Goal: Information Seeking & Learning: Learn about a topic

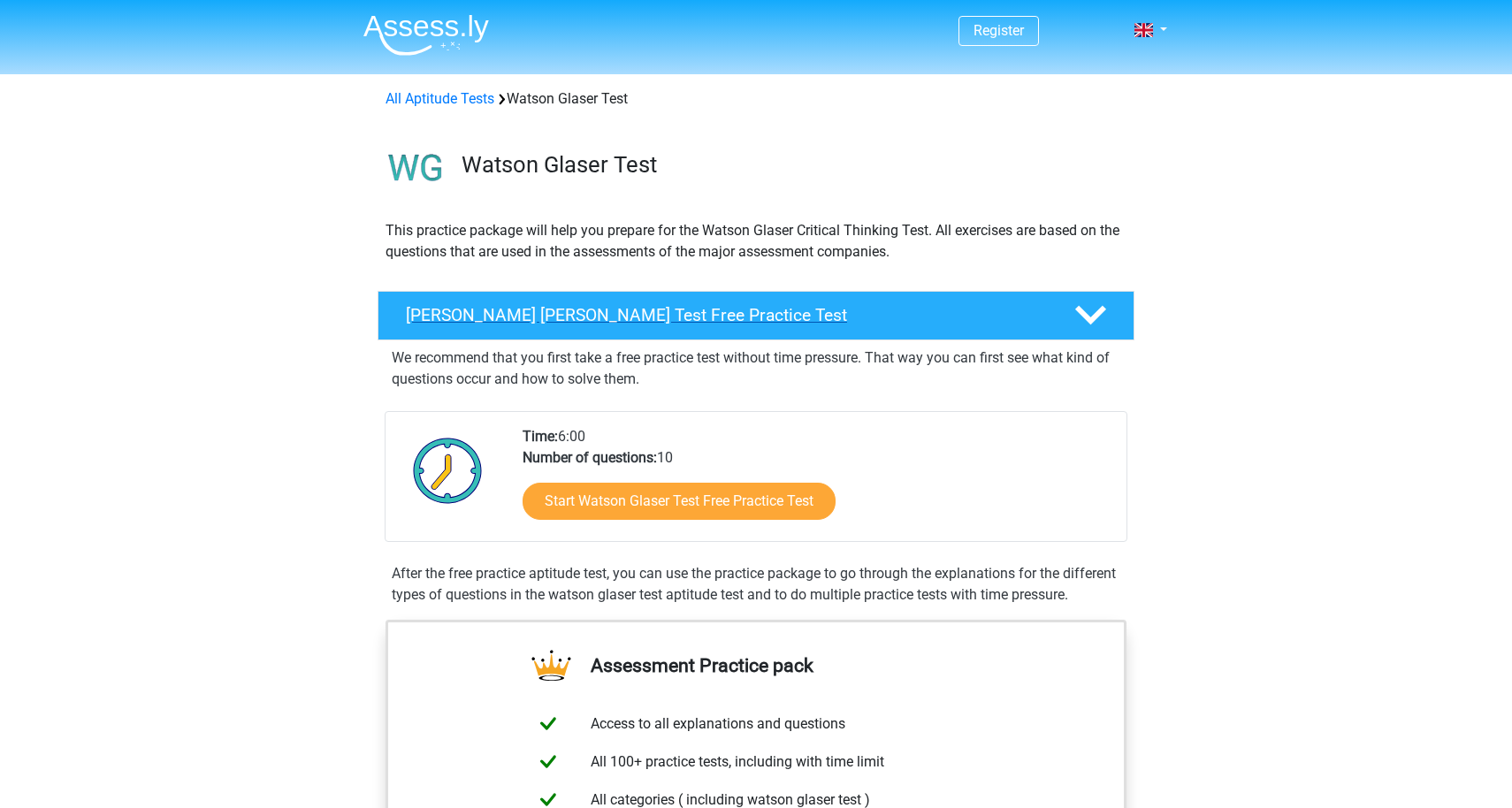
click at [473, 310] on h4 "Watson Glaser Test Free Practice Test" at bounding box center [726, 315] width 640 height 20
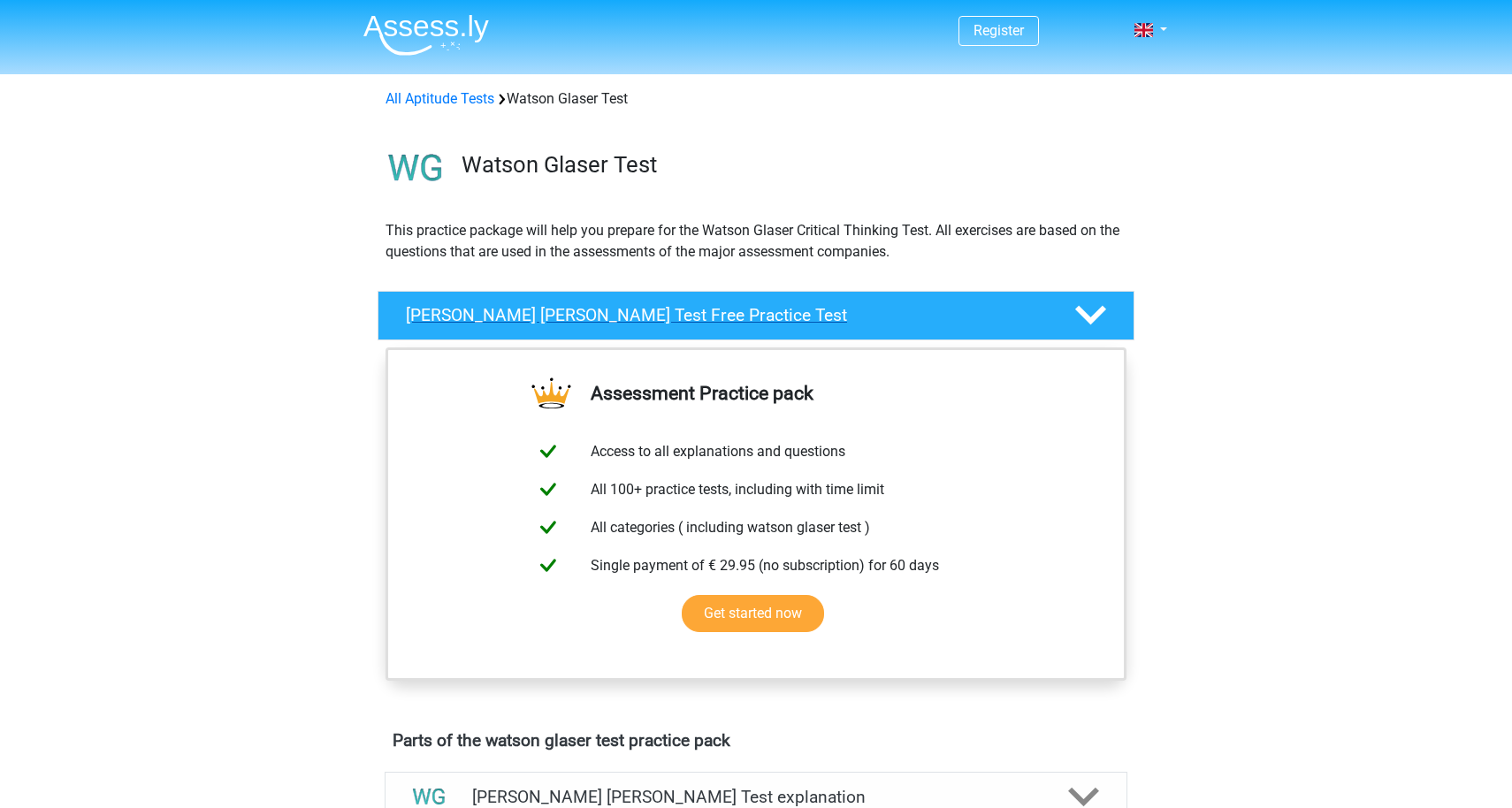
click at [473, 311] on h4 "Watson Glaser Test Free Practice Test" at bounding box center [726, 315] width 640 height 20
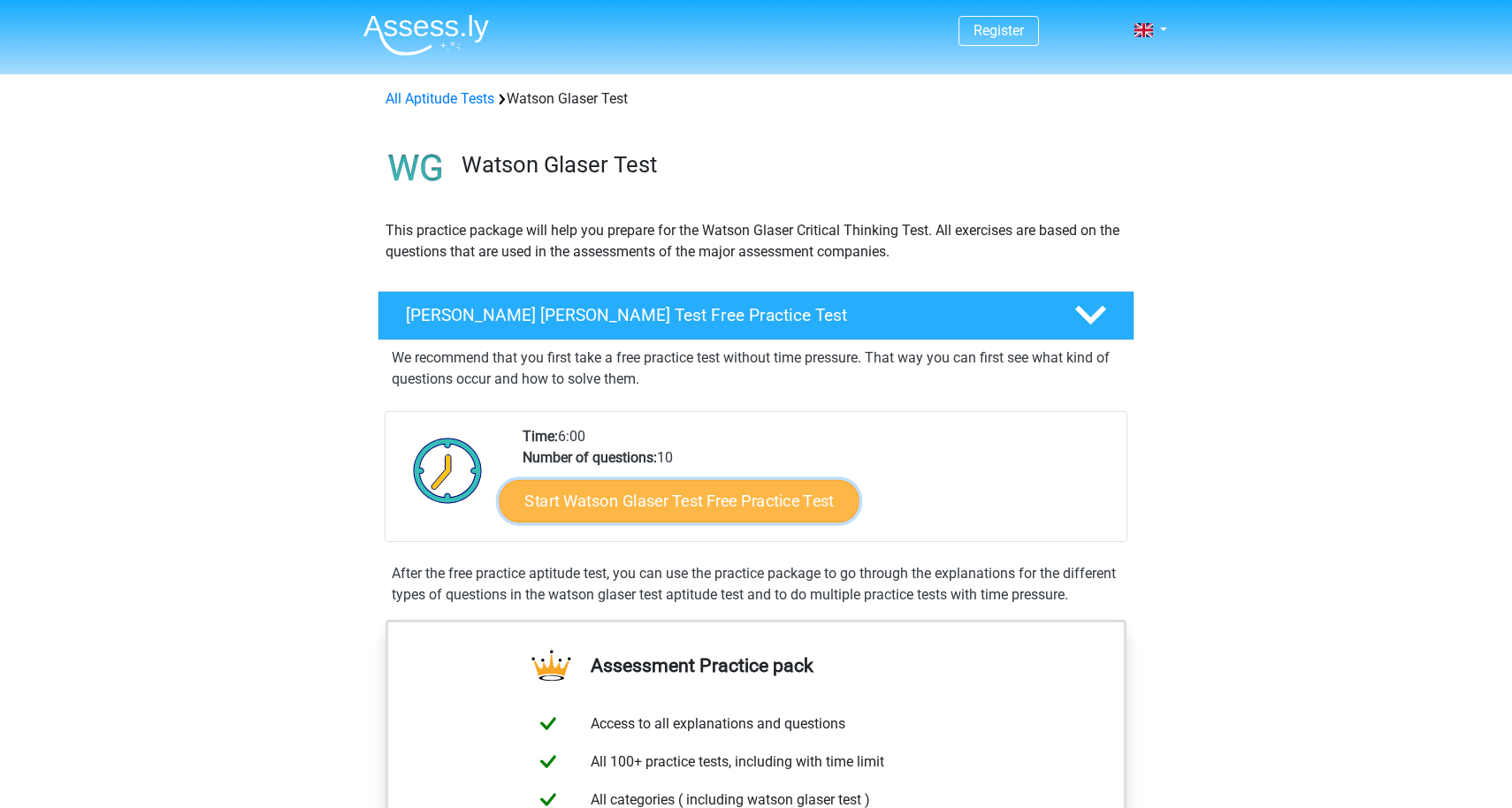
click at [673, 497] on link "Start Watson Glaser Test Free Practice Test" at bounding box center [679, 501] width 360 height 42
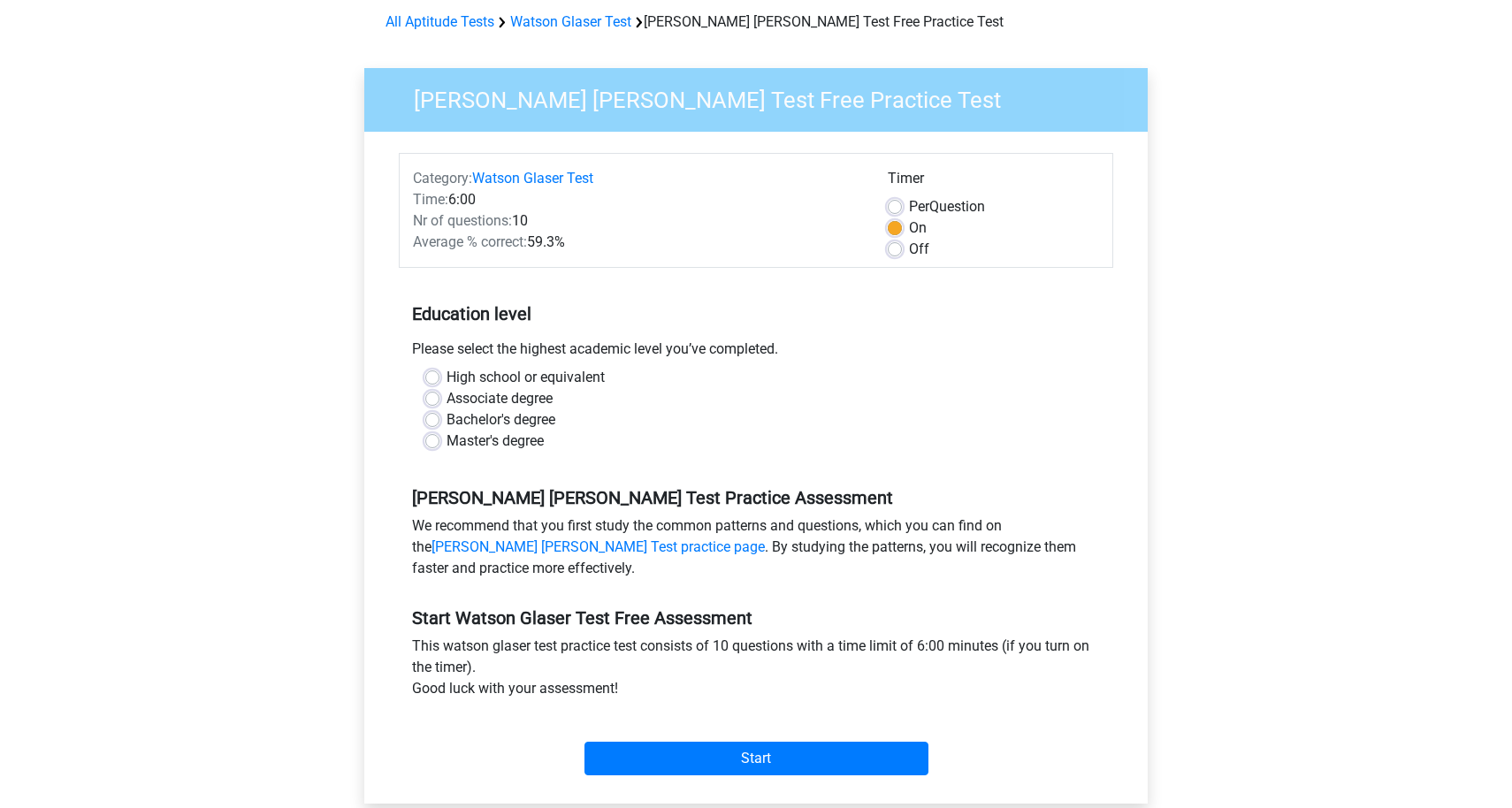
scroll to position [79, 0]
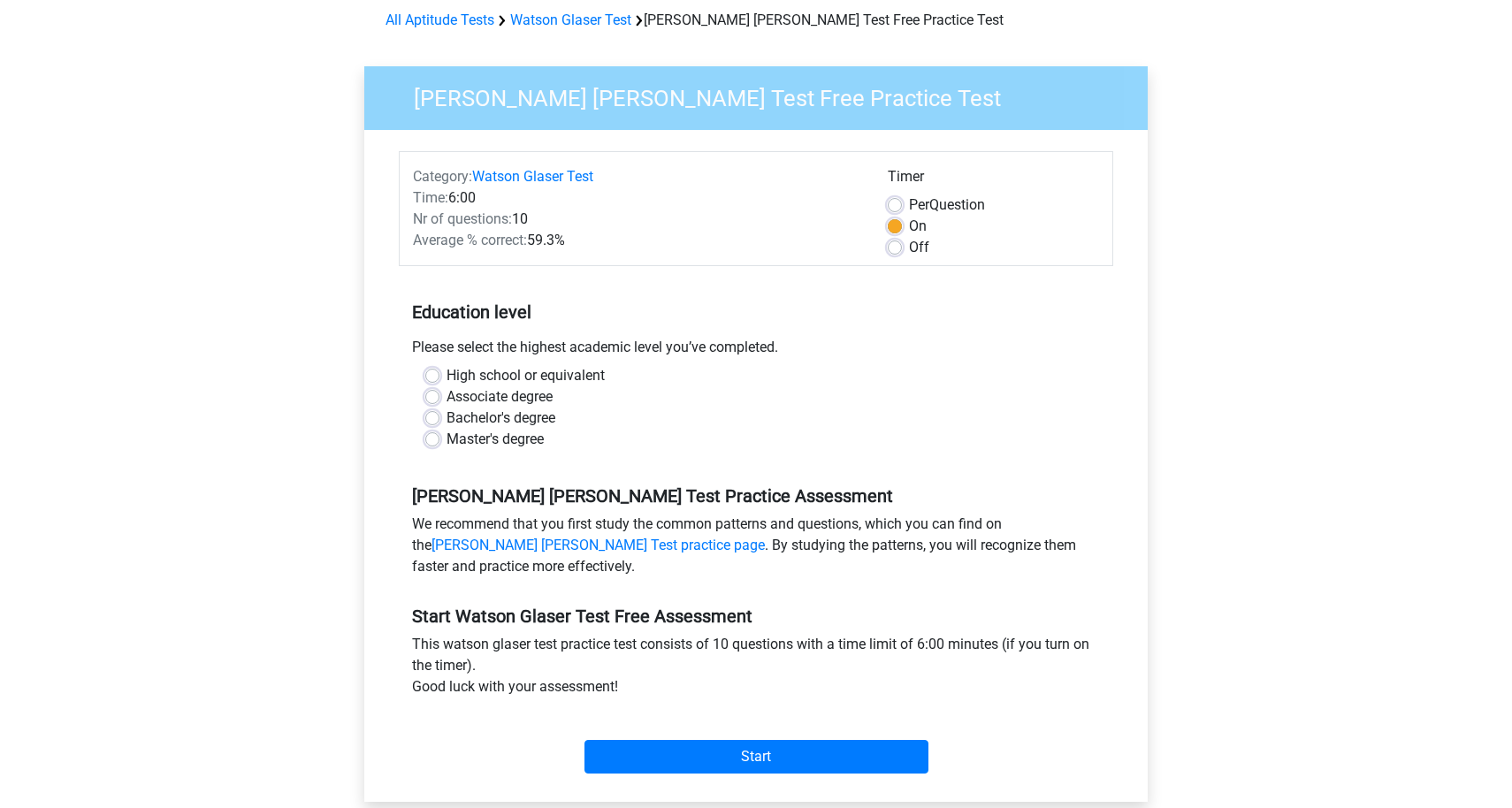
click at [447, 443] on label "Master's degree" at bounding box center [496, 438] width 98 height 21
click at [432, 443] on input "Master's degree" at bounding box center [432, 437] width 14 height 18
radio input "true"
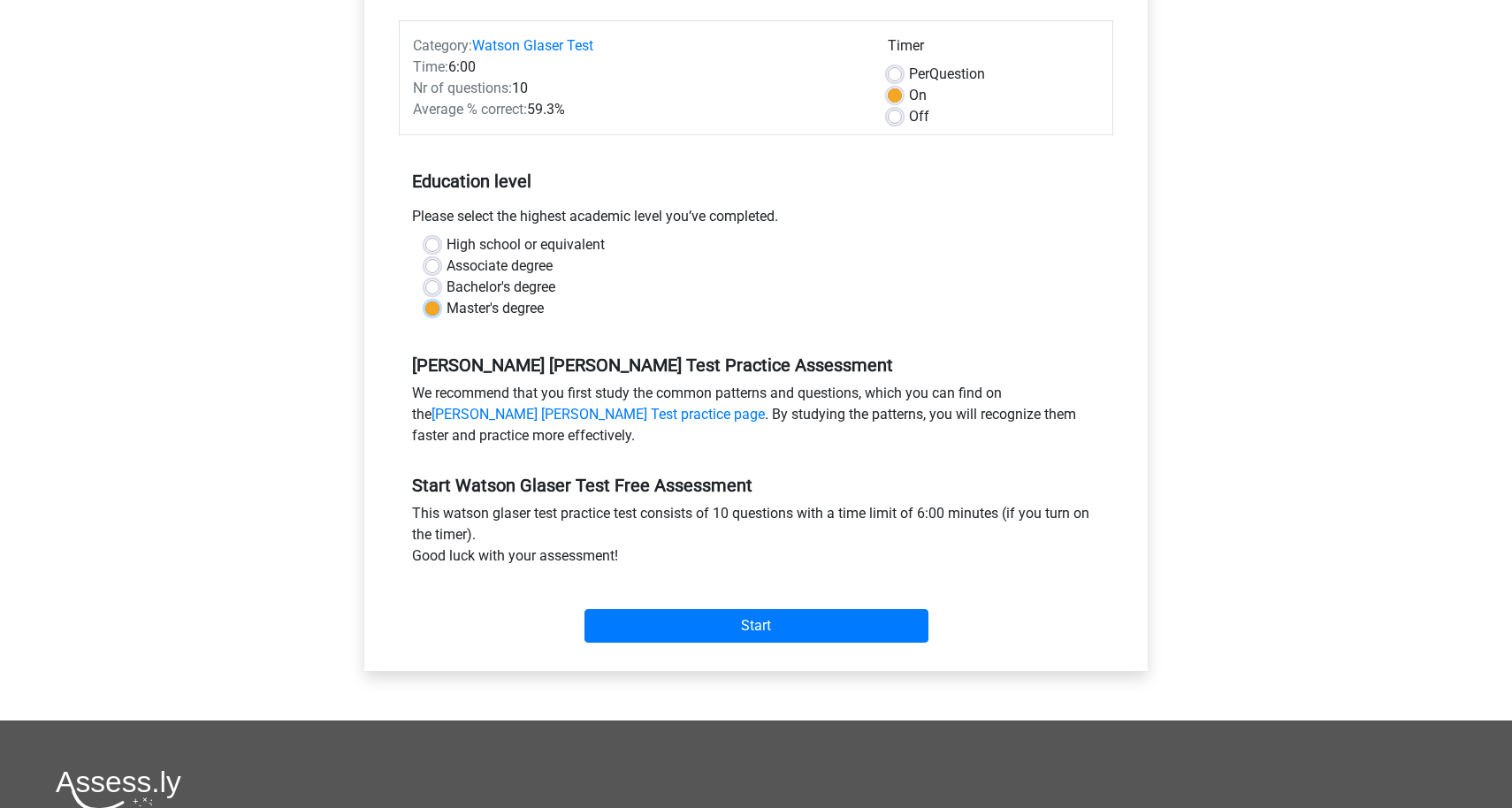
scroll to position [215, 0]
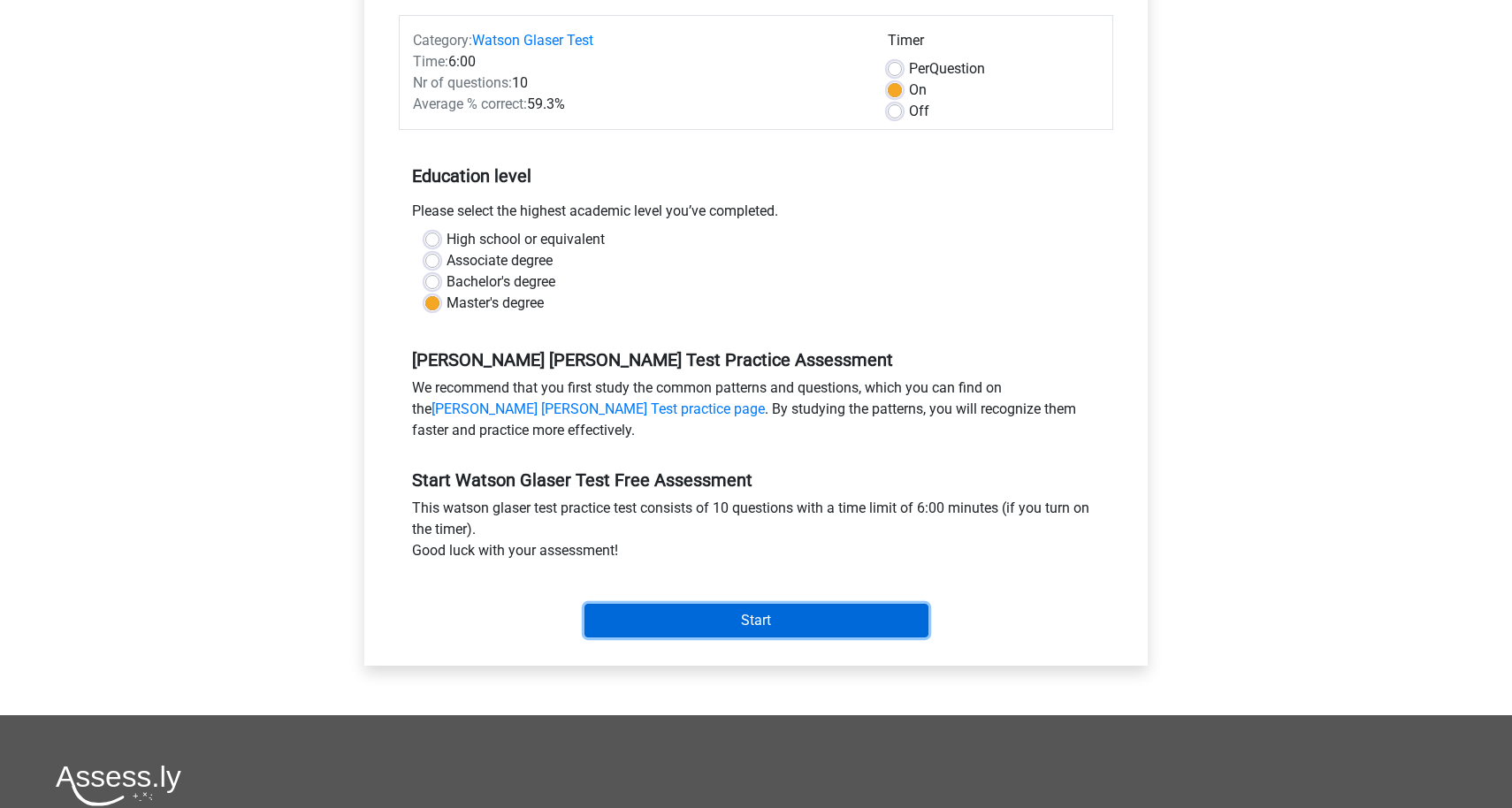
click at [713, 622] on input "Start" at bounding box center [756, 620] width 344 height 33
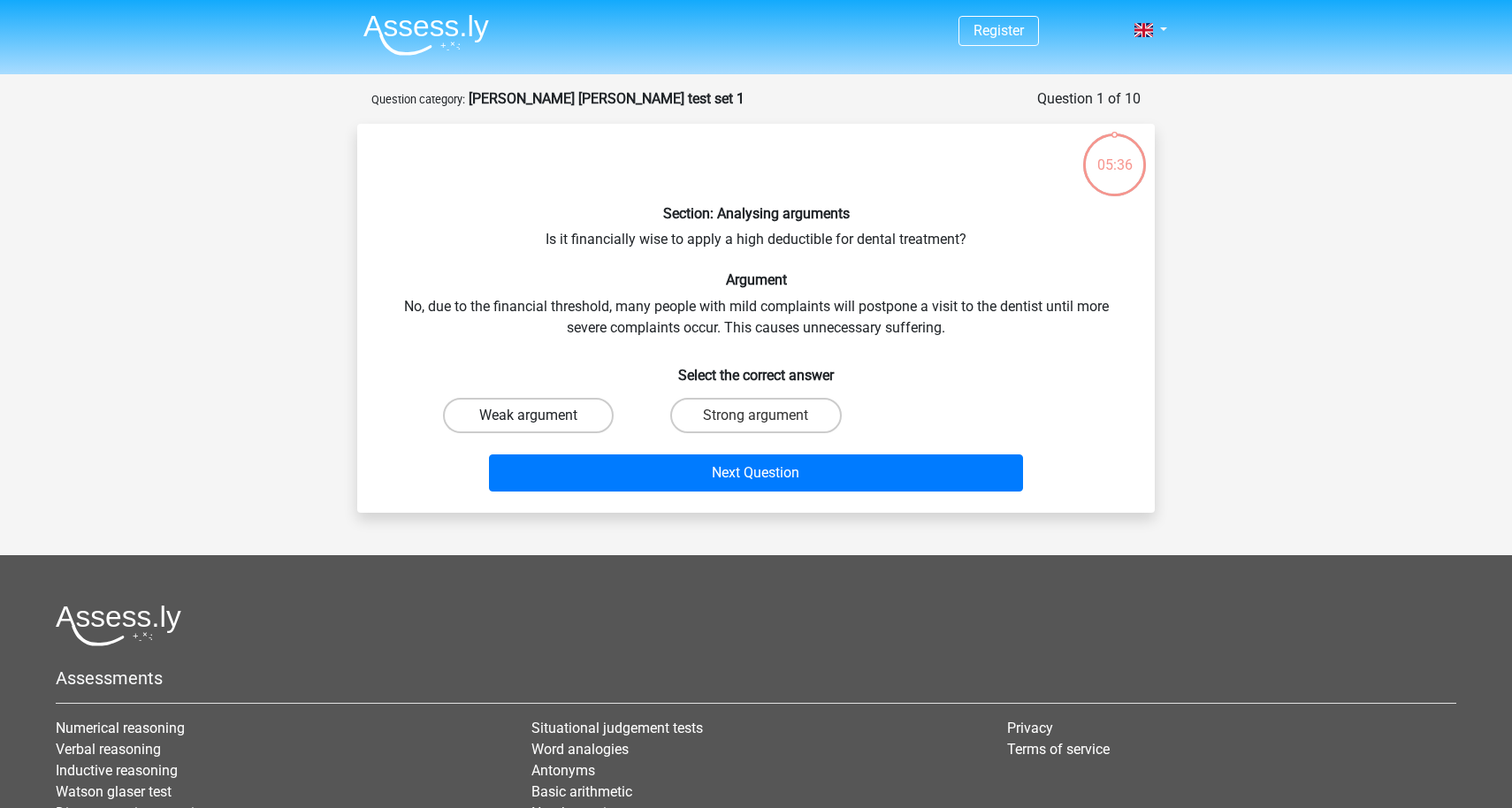
click at [541, 408] on label "Weak argument" at bounding box center [528, 415] width 171 height 35
click at [540, 415] on input "Weak argument" at bounding box center [534, 420] width 12 height 12
radio input "true"
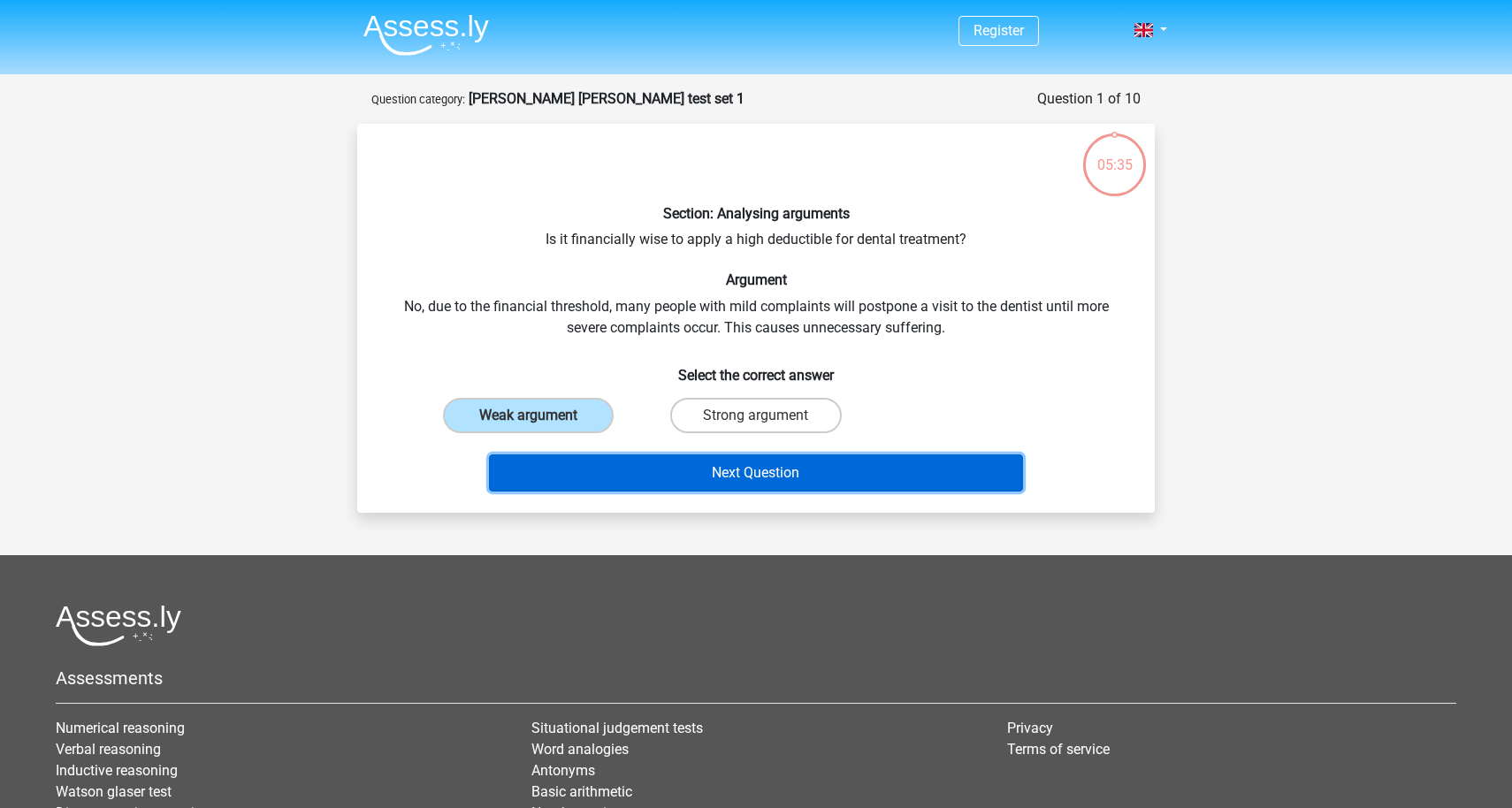
click at [823, 477] on button "Next Question" at bounding box center [756, 472] width 534 height 37
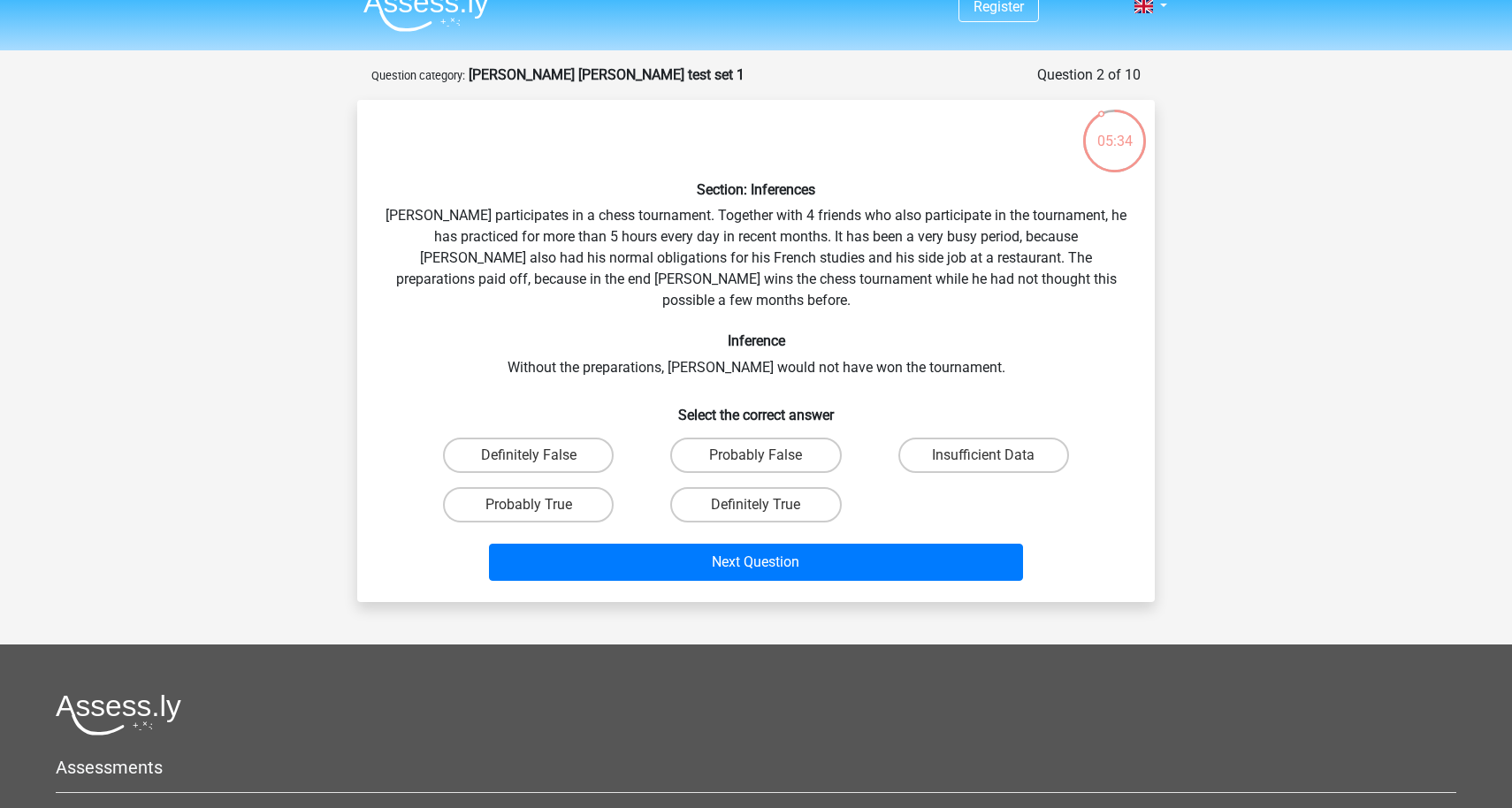
scroll to position [21, 0]
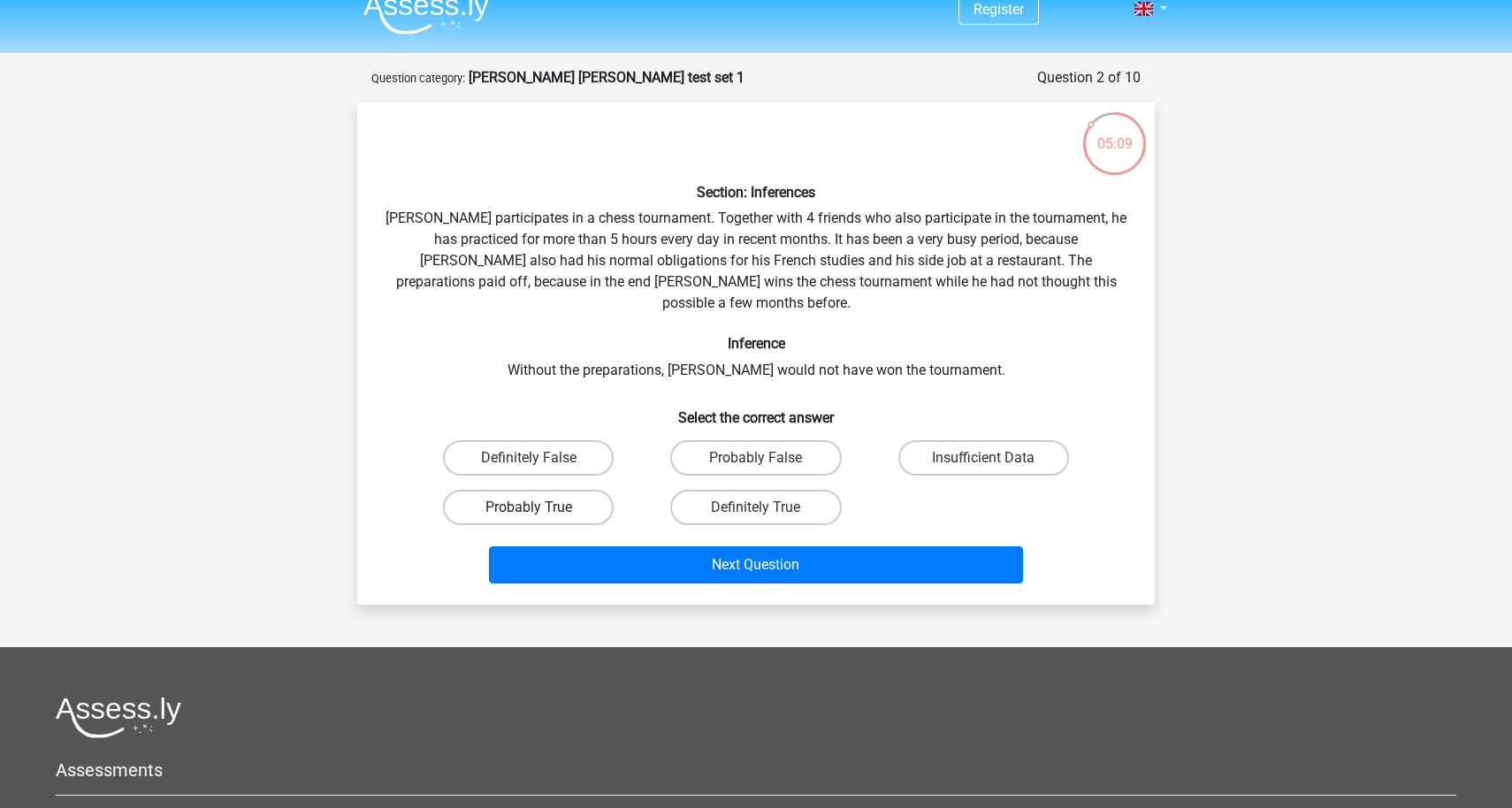
click at [535, 490] on label "Probably True" at bounding box center [528, 507] width 171 height 35
click at [535, 507] on input "Probably True" at bounding box center [534, 512] width 12 height 12
radio input "true"
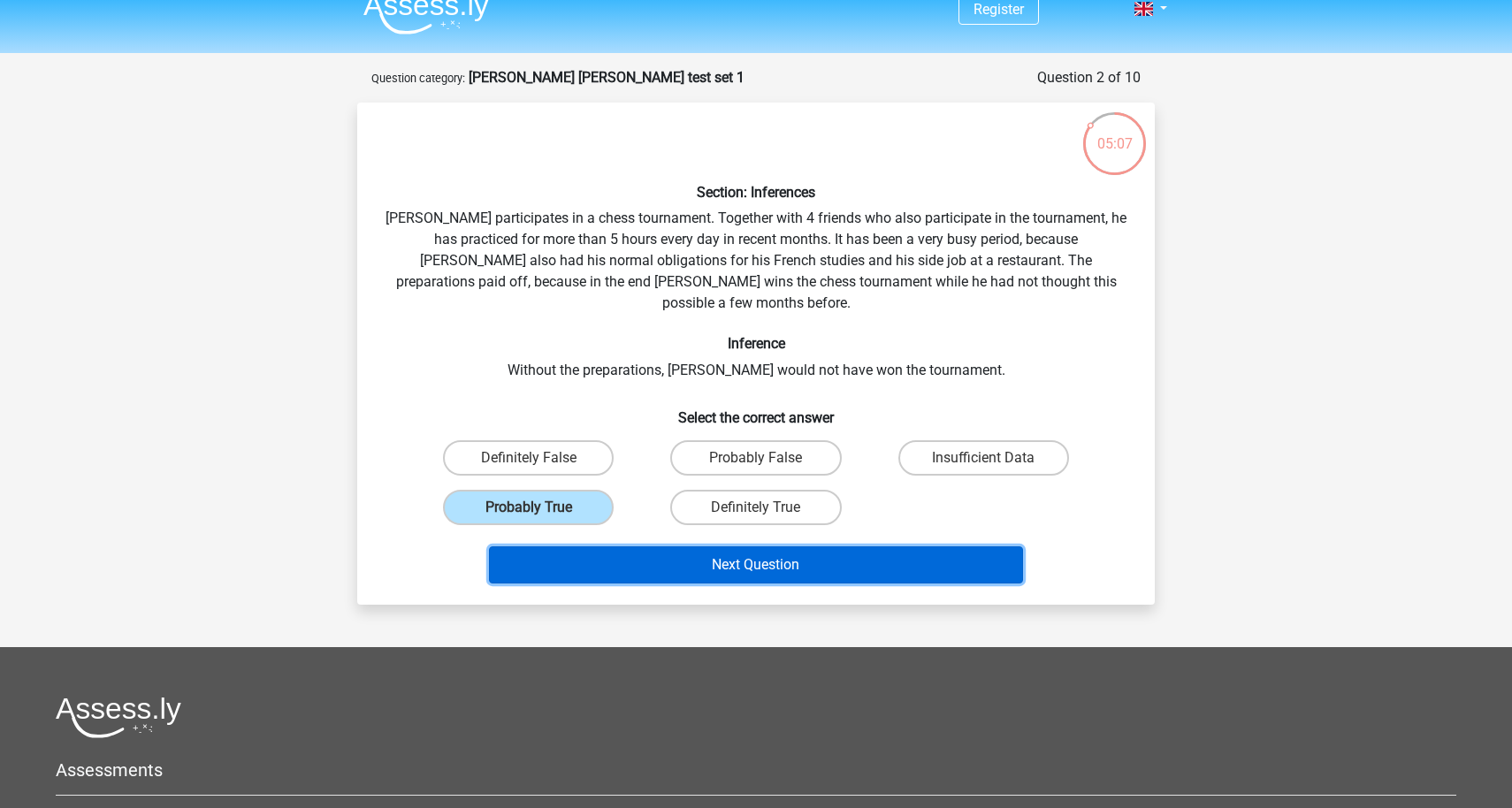
click at [647, 546] on button "Next Question" at bounding box center [756, 564] width 534 height 37
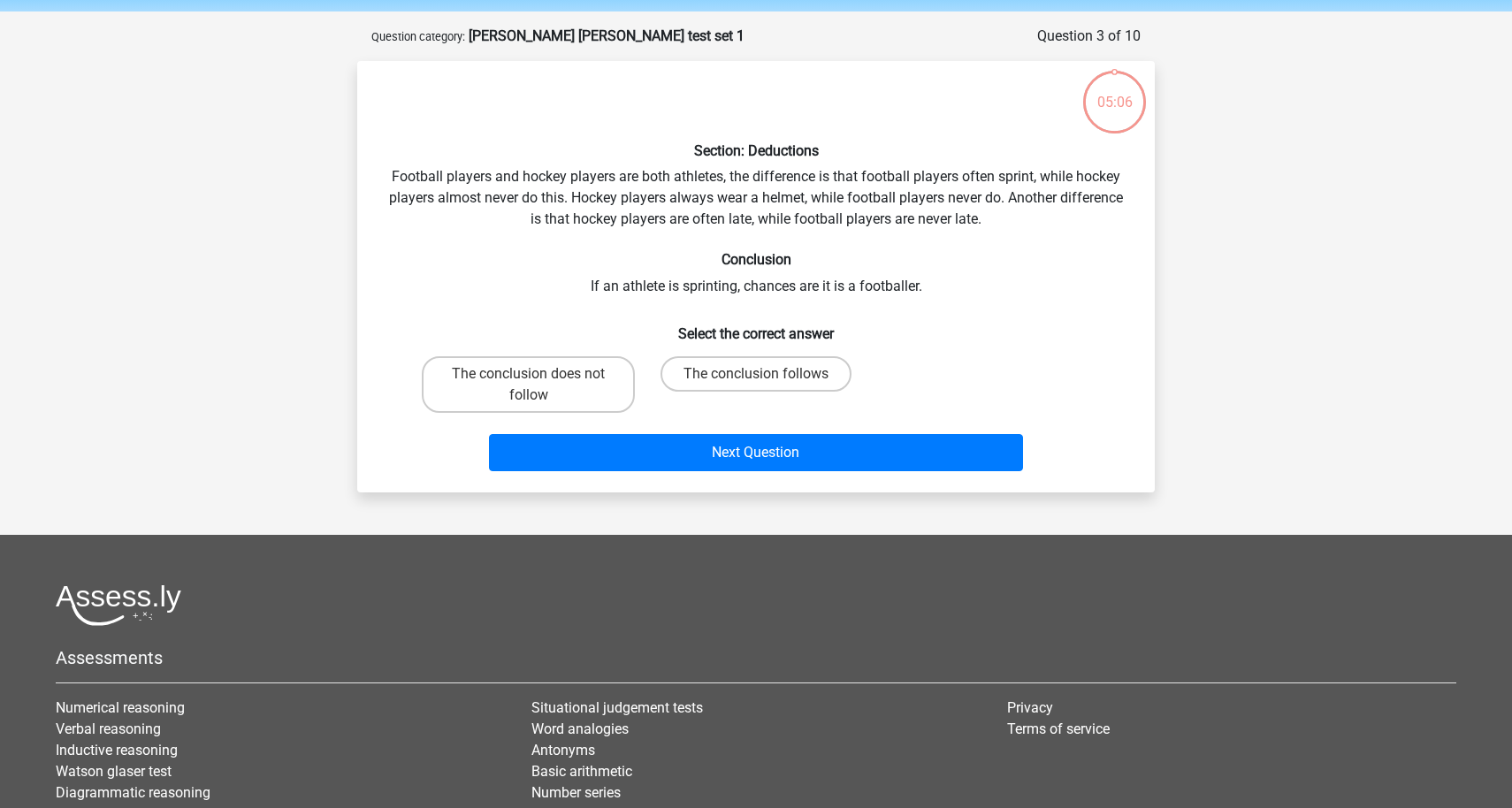
scroll to position [89, 0]
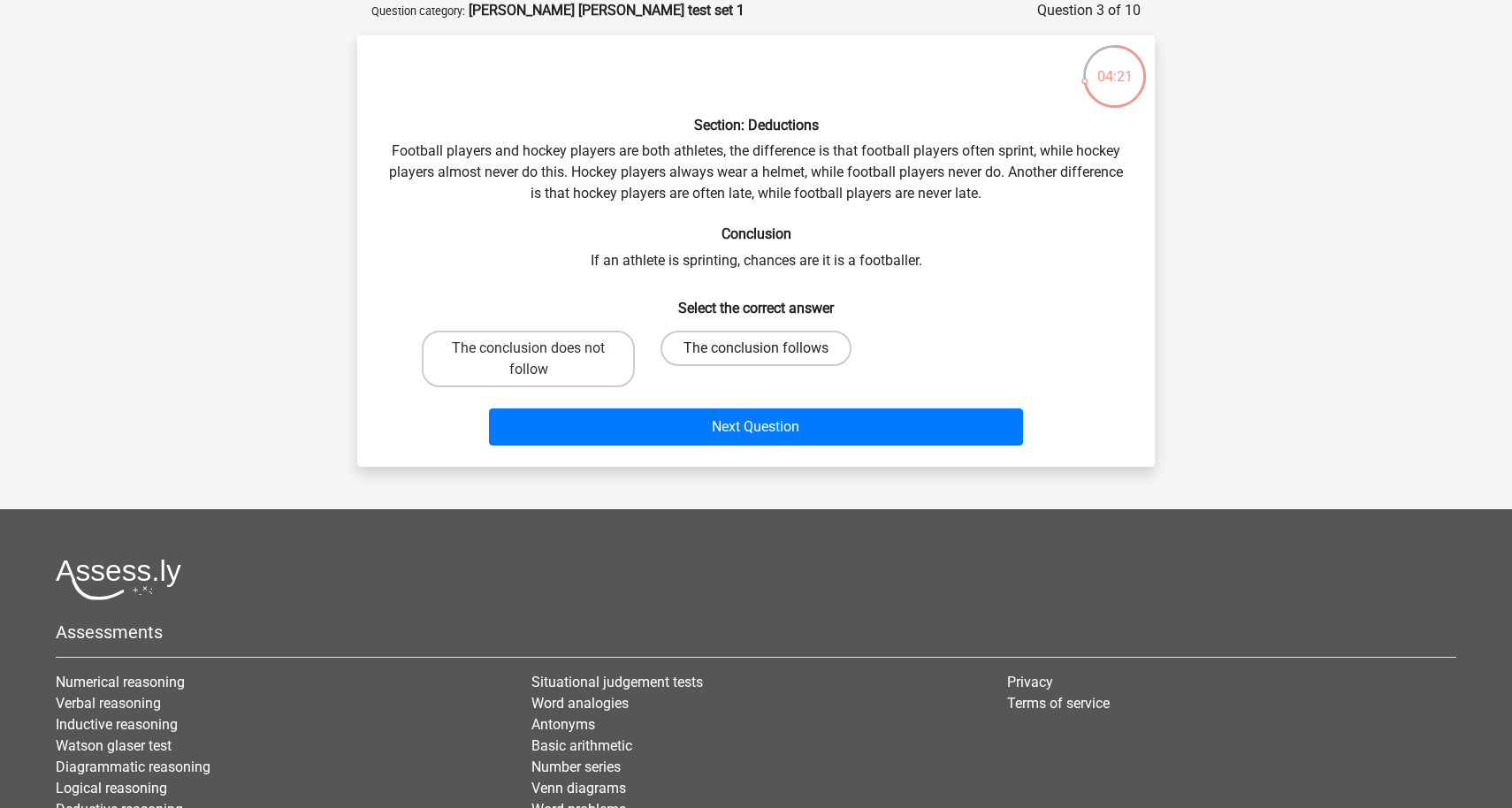
click at [710, 357] on label "The conclusion follows" at bounding box center [755, 348] width 191 height 35
click at [756, 357] on input "The conclusion follows" at bounding box center [761, 353] width 12 height 12
radio input "true"
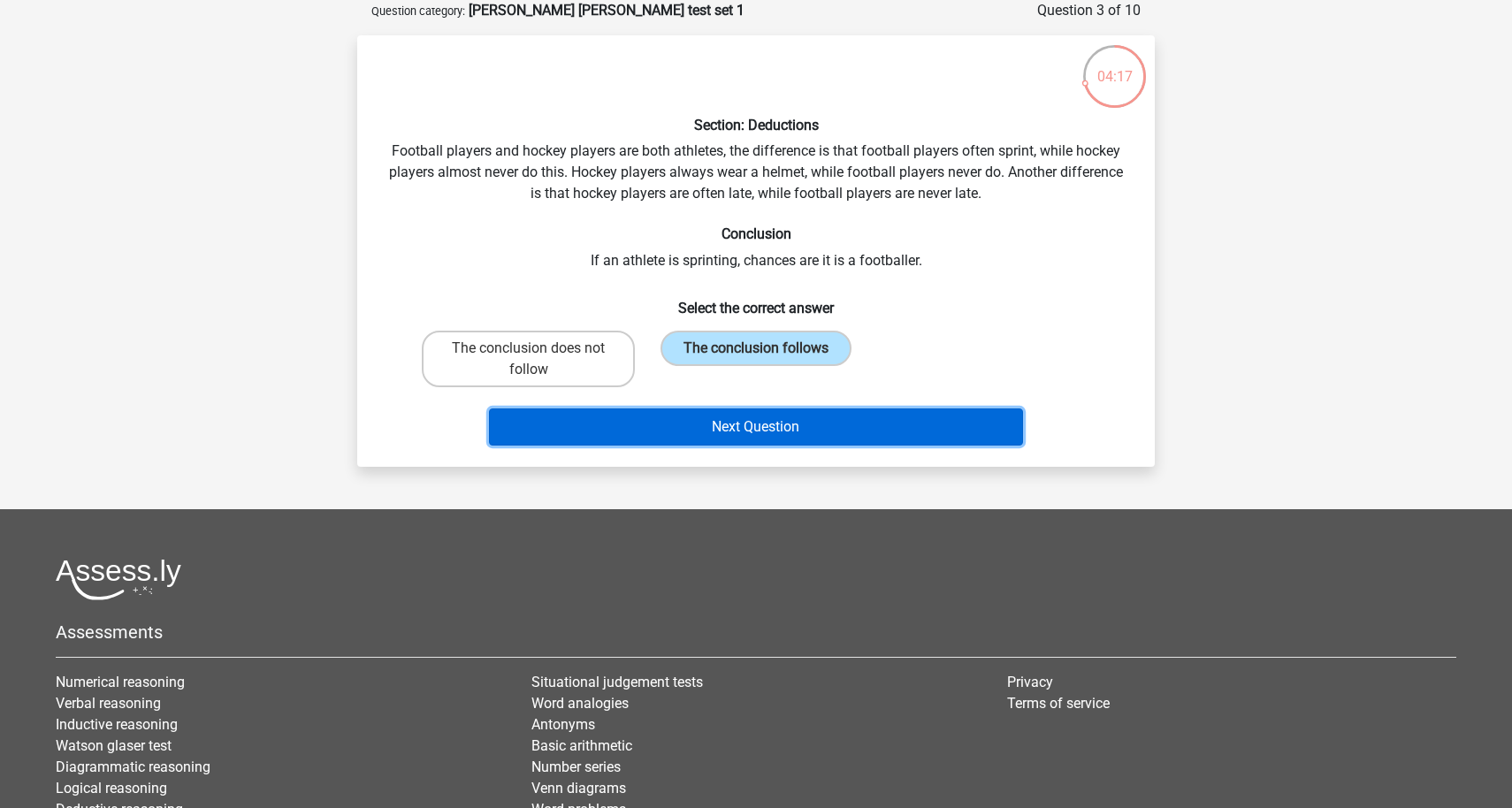
click at [624, 423] on button "Next Question" at bounding box center [756, 427] width 534 height 37
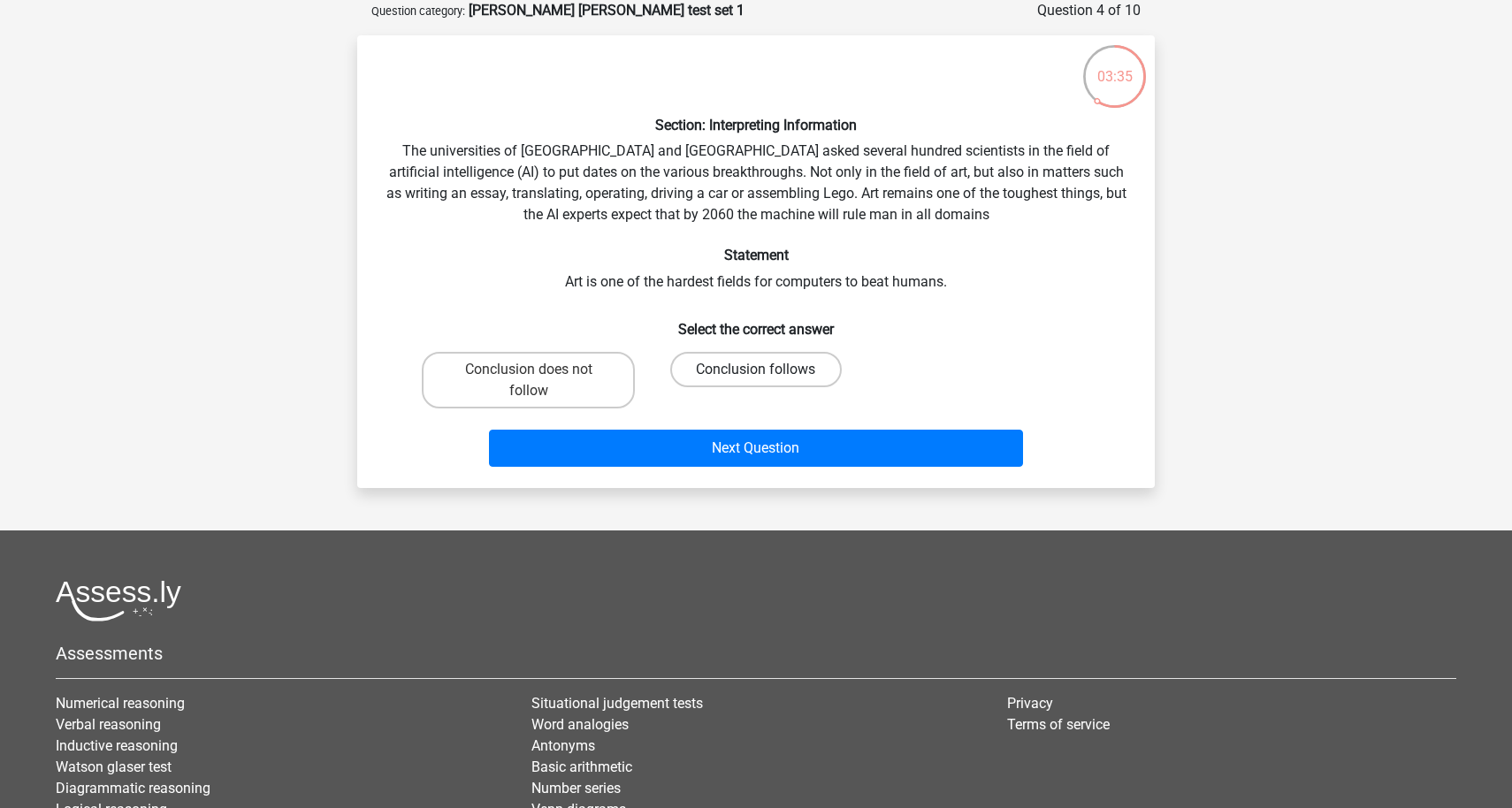
click at [699, 375] on label "Conclusion follows" at bounding box center [755, 369] width 171 height 35
click at [756, 375] on input "Conclusion follows" at bounding box center [761, 375] width 12 height 12
radio input "true"
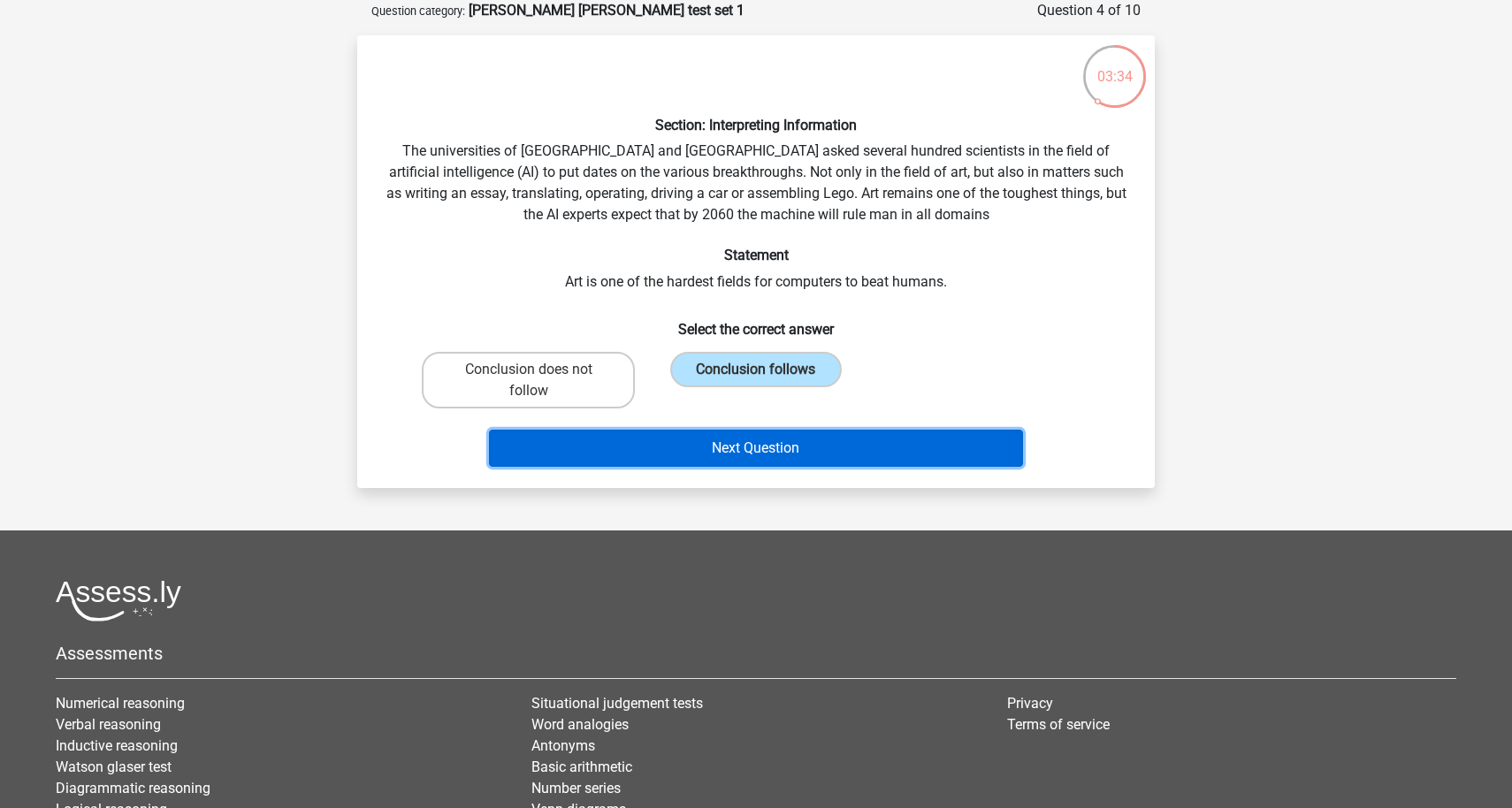
click at [709, 446] on button "Next Question" at bounding box center [756, 447] width 534 height 37
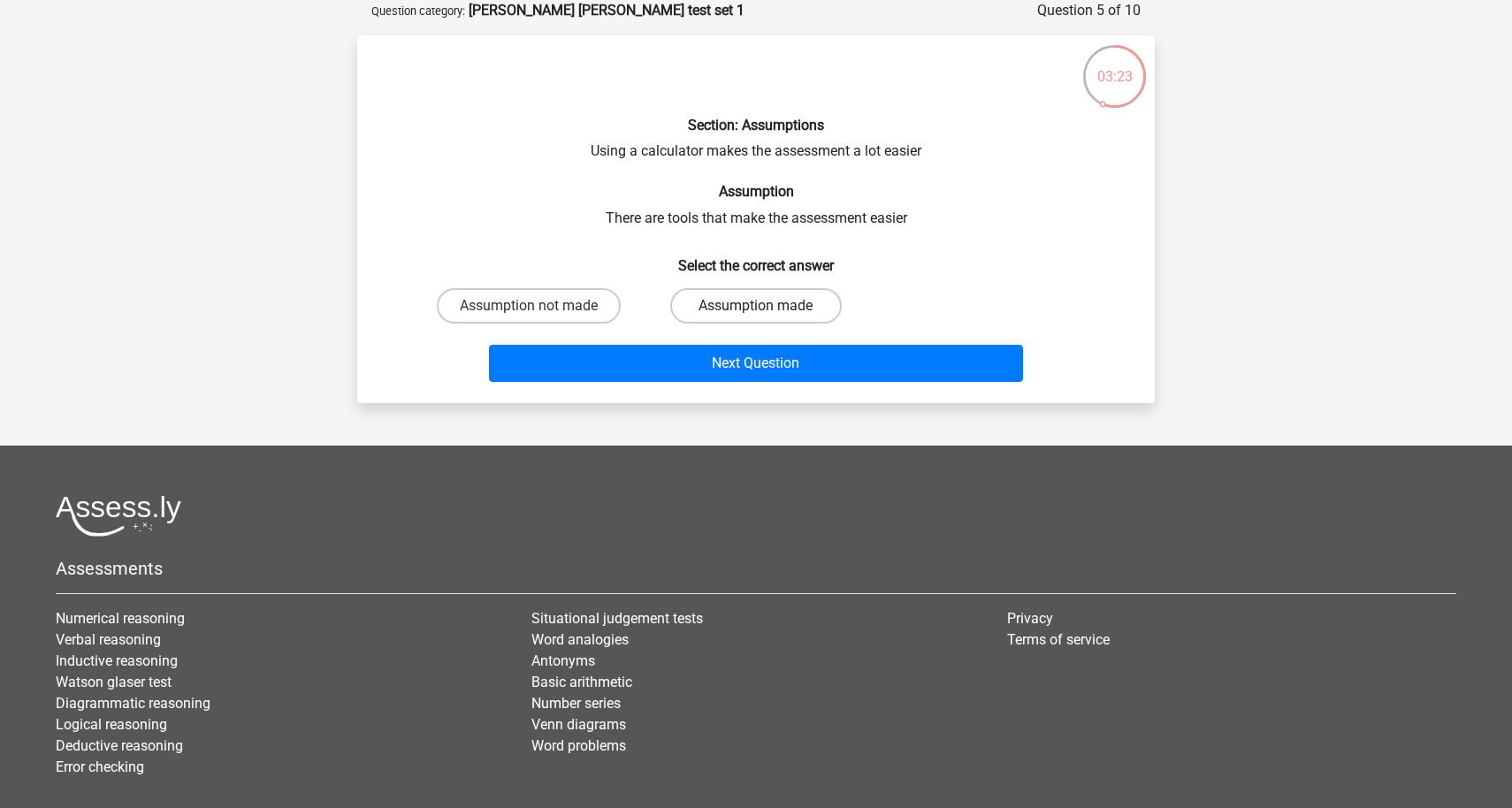
click at [715, 311] on label "Assumption made" at bounding box center [755, 305] width 171 height 35
click at [756, 311] on input "Assumption made" at bounding box center [761, 311] width 12 height 12
radio input "true"
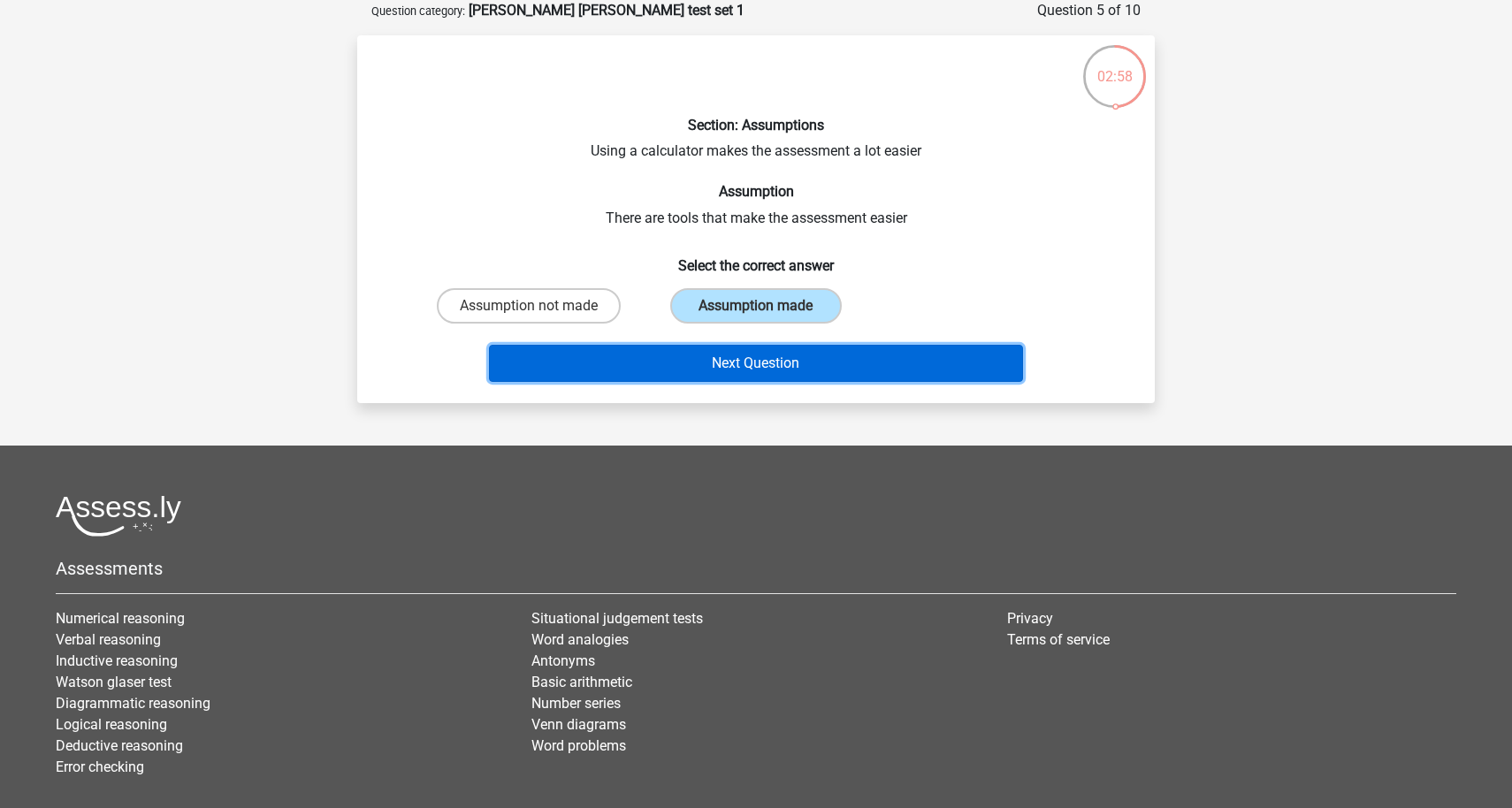
click at [713, 355] on button "Next Question" at bounding box center [756, 362] width 534 height 37
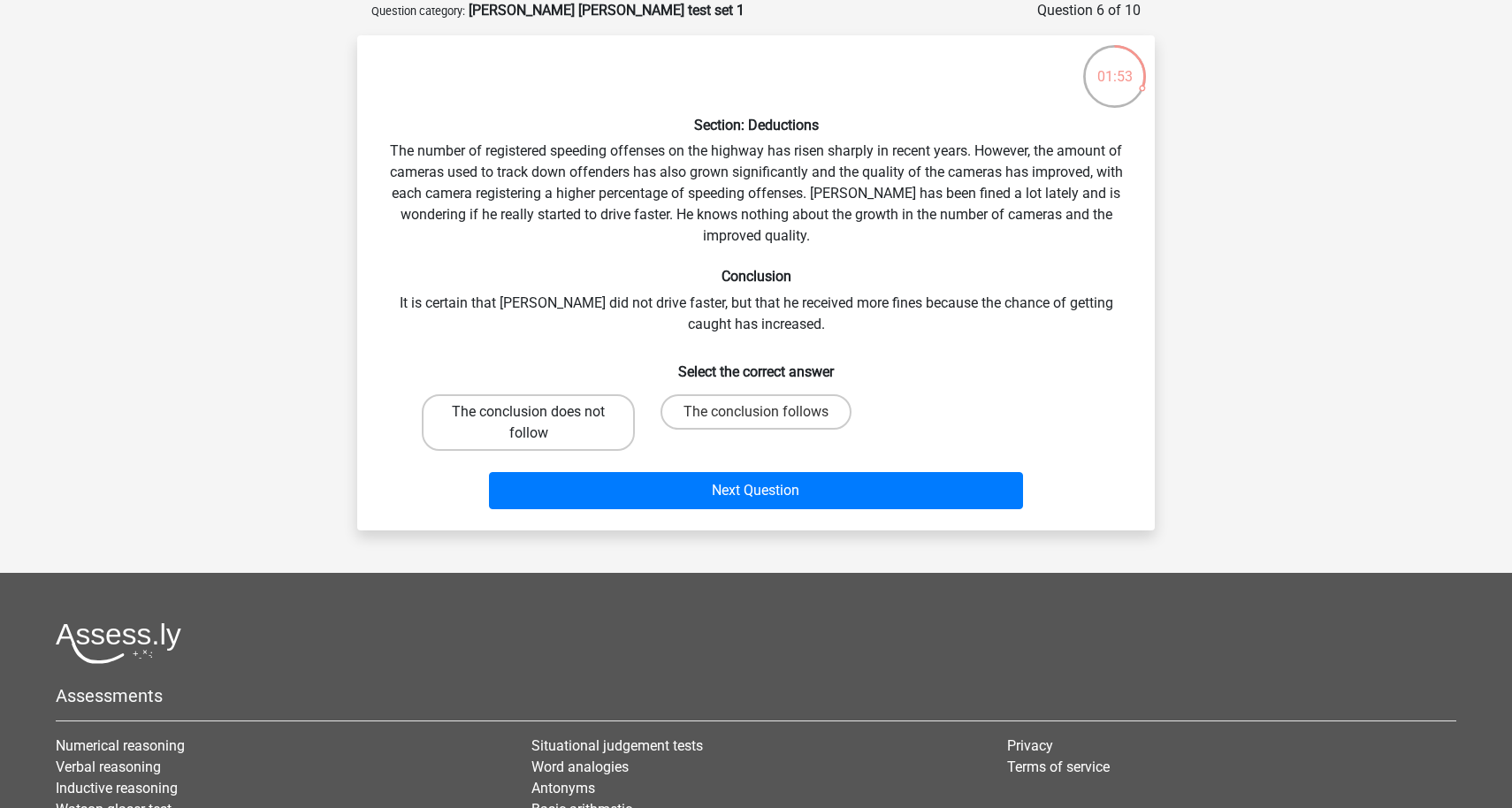
click at [572, 412] on label "The conclusion does not follow" at bounding box center [528, 422] width 213 height 57
click at [540, 412] on input "The conclusion does not follow" at bounding box center [534, 418] width 12 height 12
radio input "true"
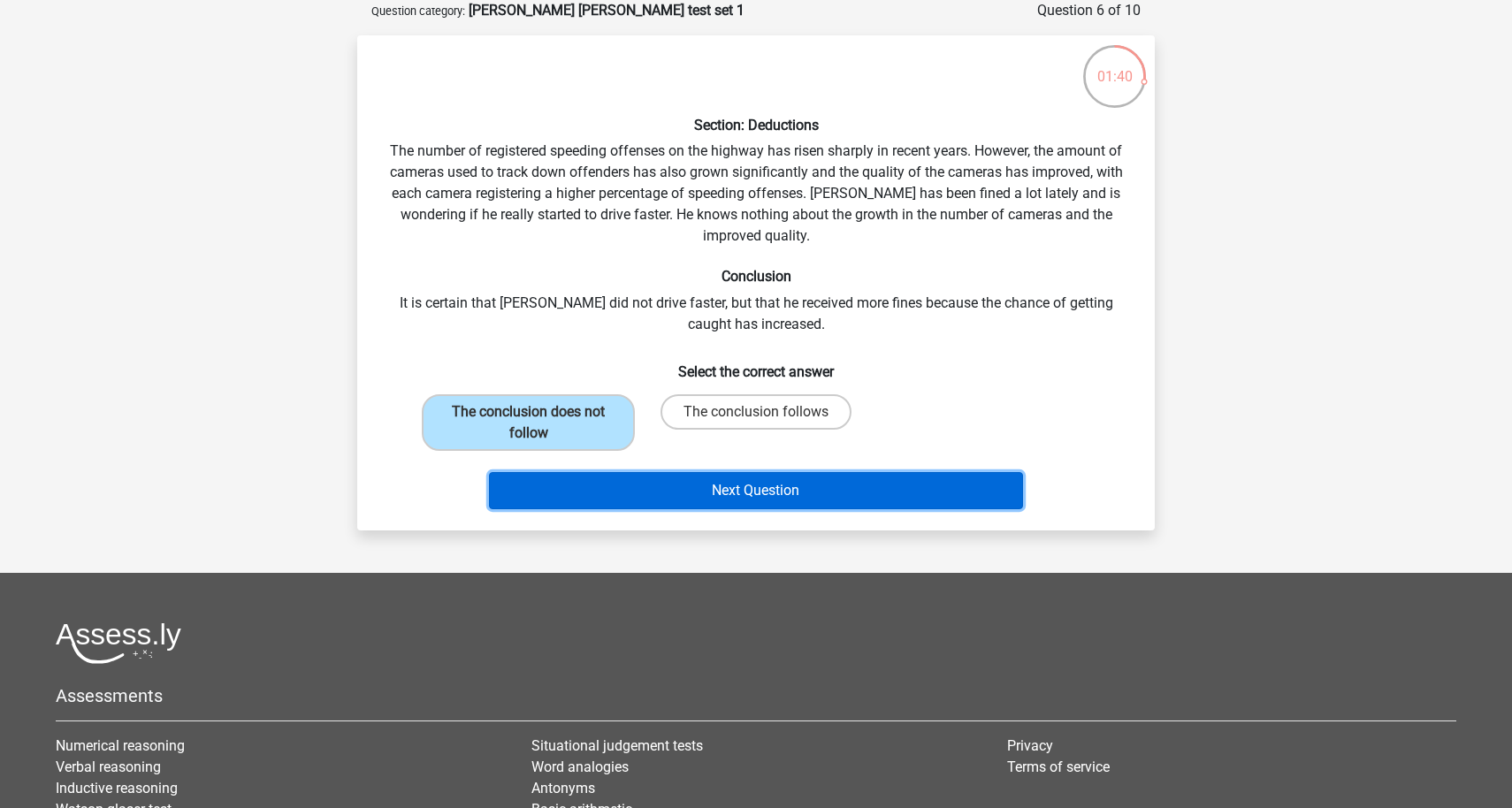
click at [691, 487] on button "Next Question" at bounding box center [756, 490] width 534 height 37
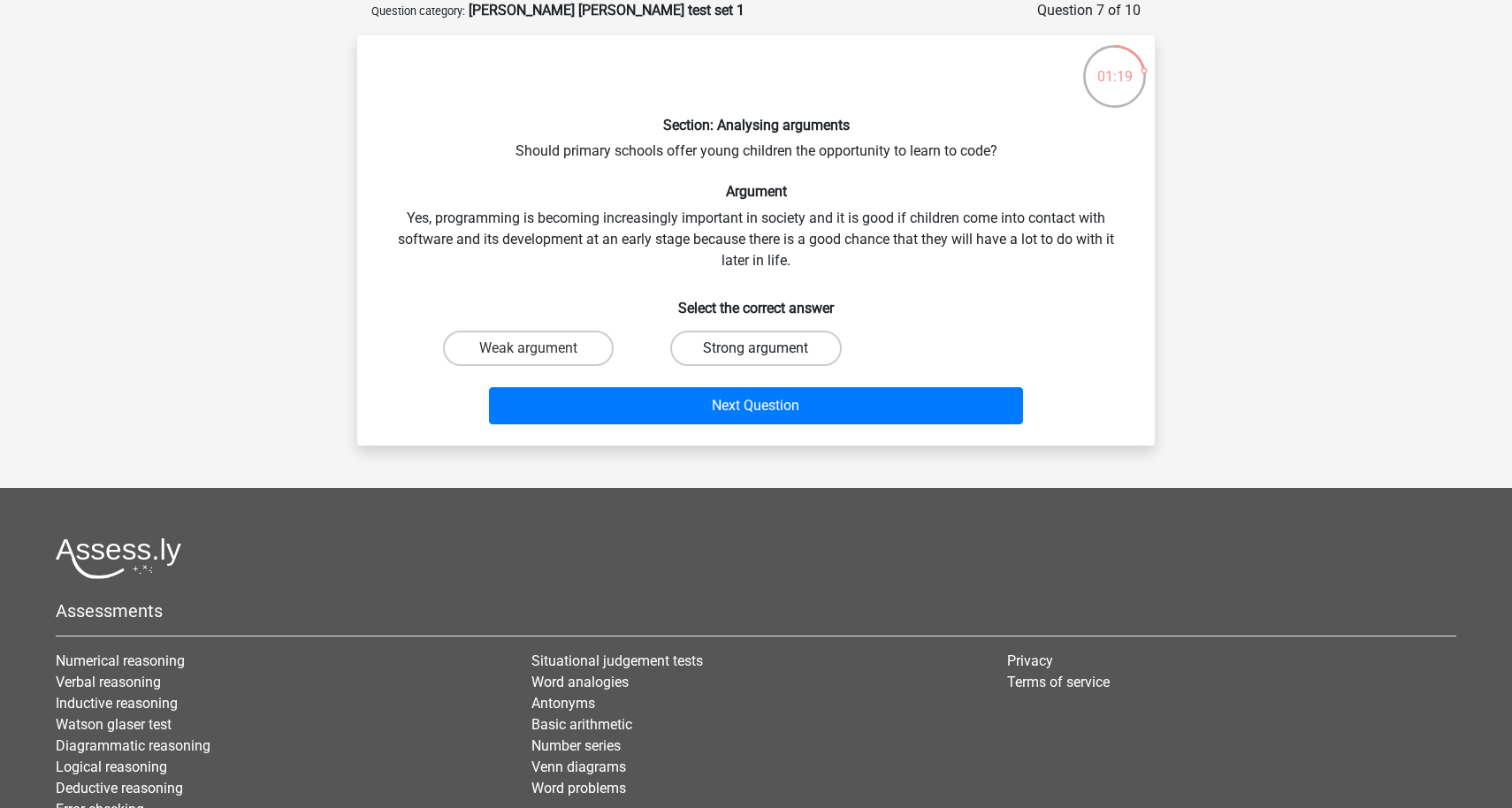
click at [741, 360] on label "Strong argument" at bounding box center [755, 348] width 171 height 35
click at [756, 360] on input "Strong argument" at bounding box center [761, 353] width 12 height 12
radio input "true"
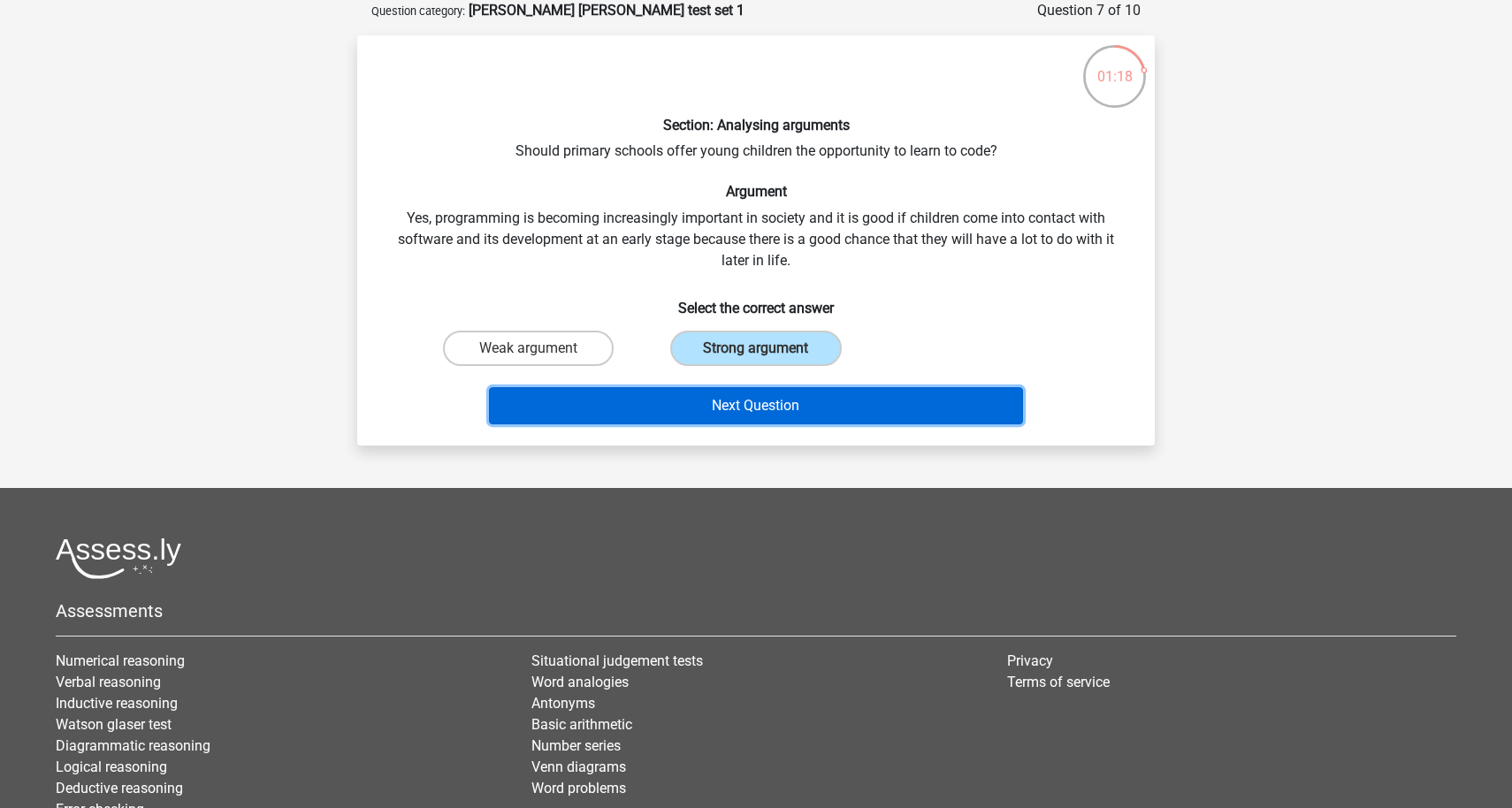
click at [739, 393] on button "Next Question" at bounding box center [756, 405] width 534 height 37
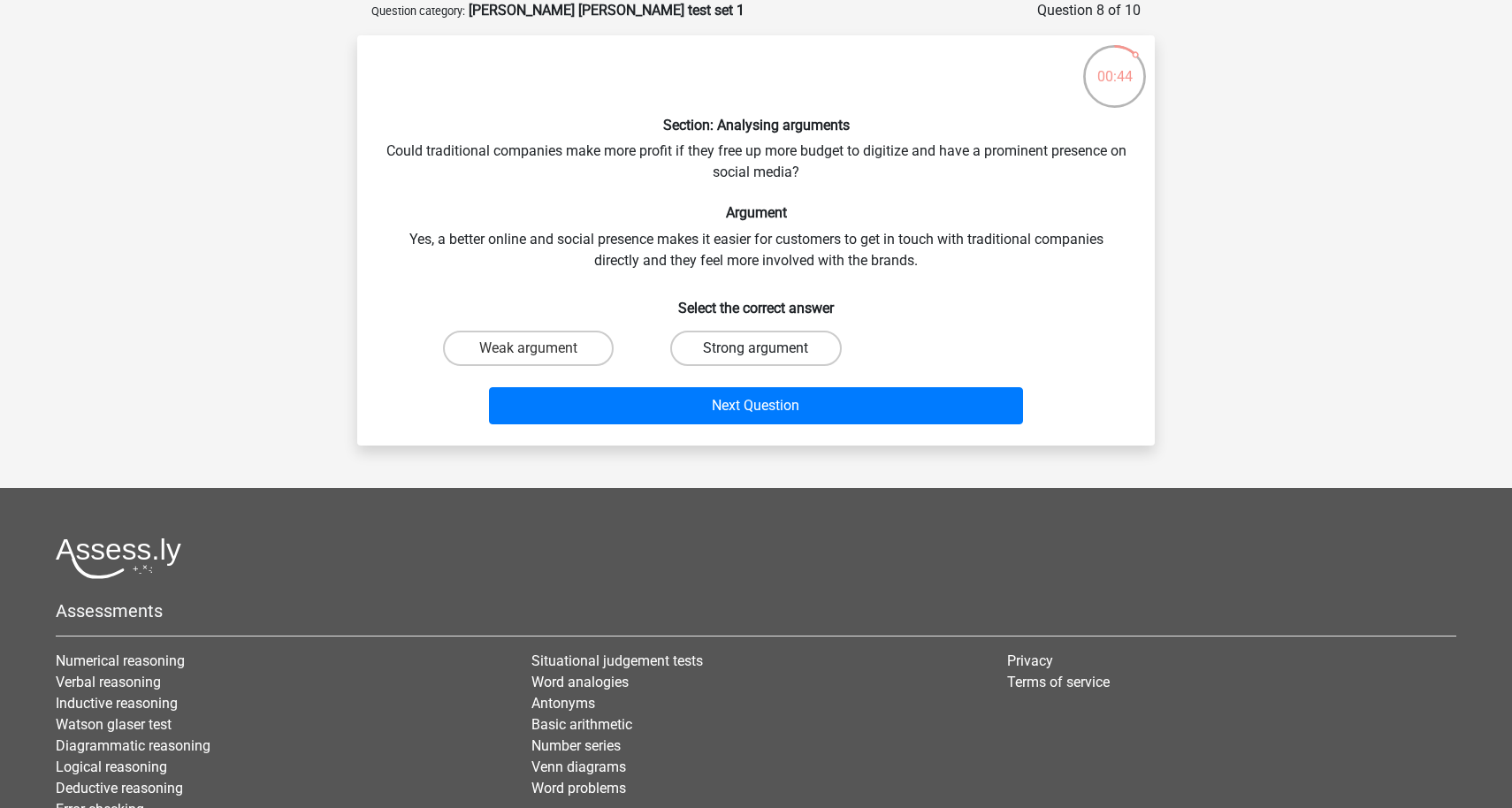
click at [742, 358] on label "Strong argument" at bounding box center [755, 348] width 171 height 35
click at [756, 358] on input "Strong argument" at bounding box center [761, 353] width 12 height 12
radio input "true"
click at [720, 425] on div "Next Question" at bounding box center [755, 409] width 683 height 44
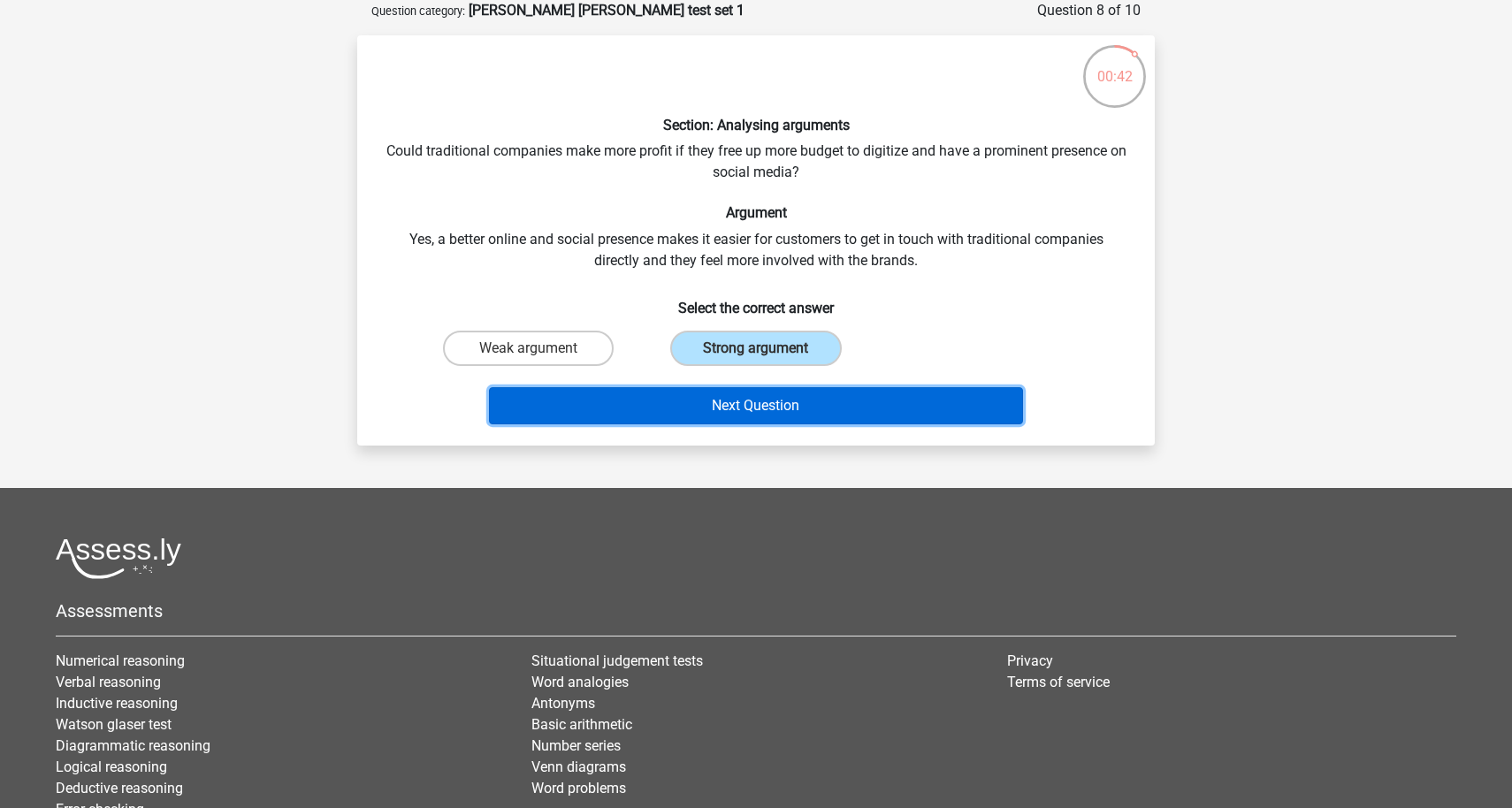
click at [720, 408] on button "Next Question" at bounding box center [756, 405] width 534 height 37
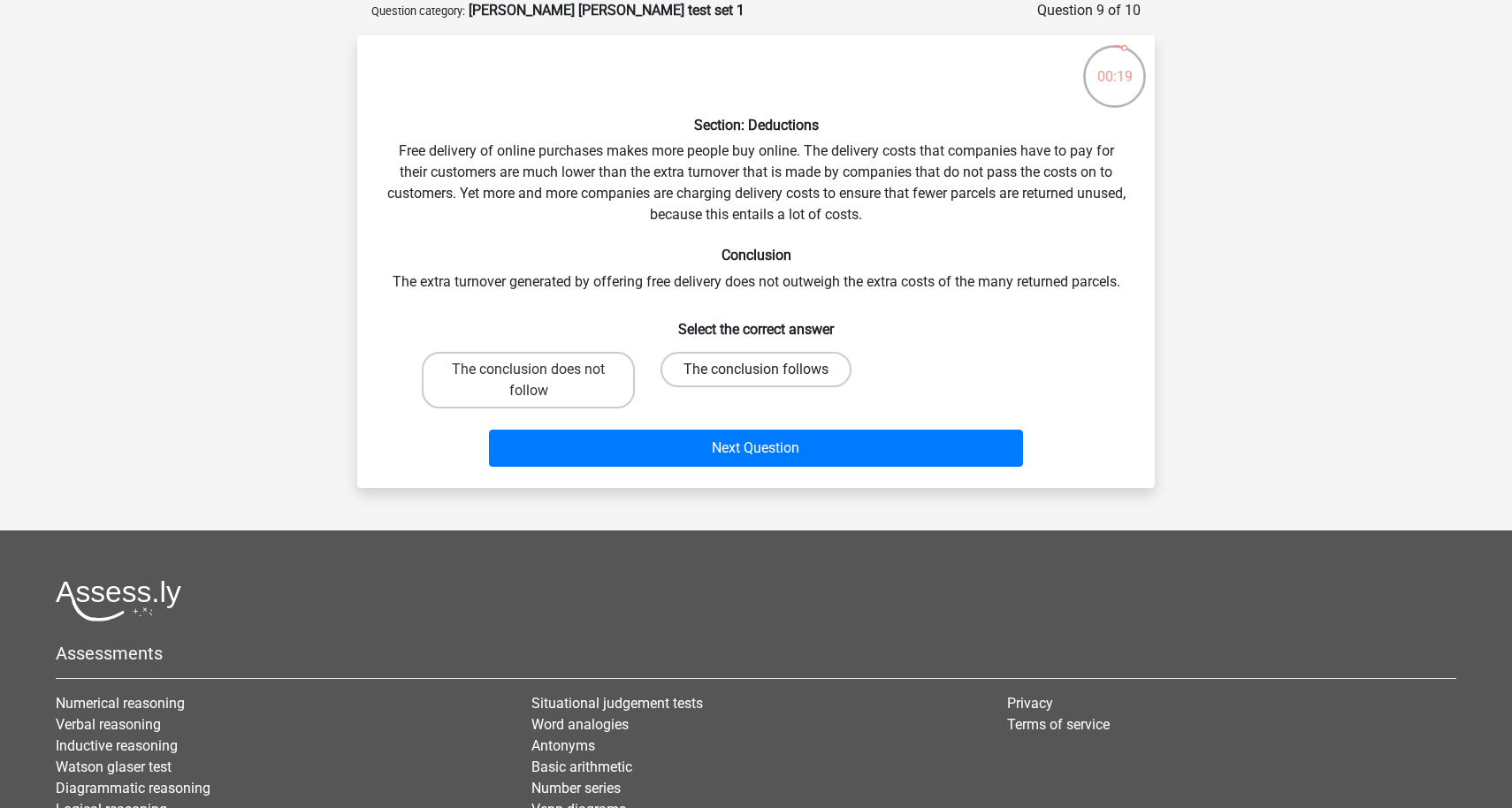
click at [711, 363] on label "The conclusion follows" at bounding box center [755, 369] width 191 height 35
click at [756, 370] on input "The conclusion follows" at bounding box center [761, 375] width 12 height 12
radio input "true"
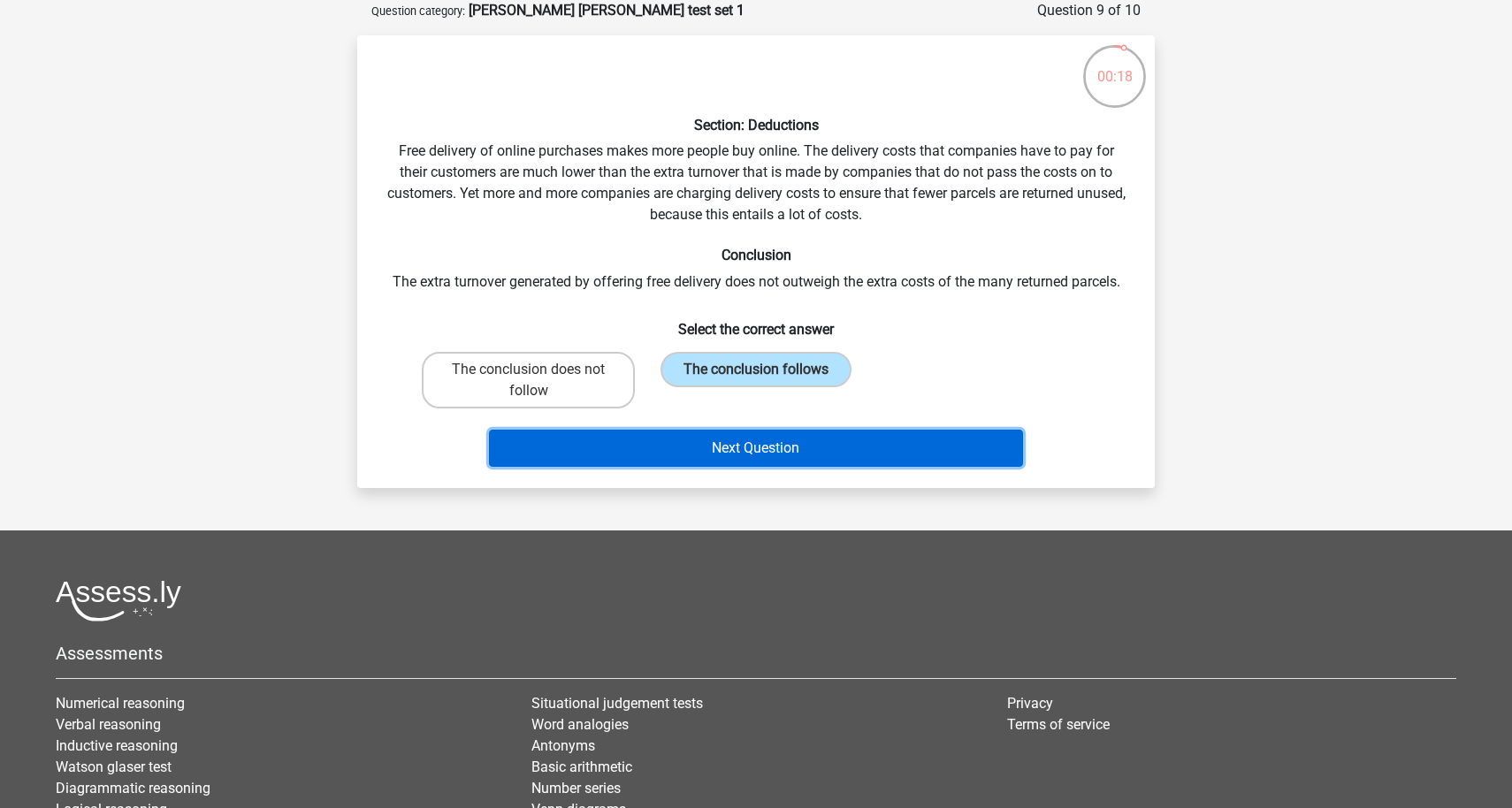
click at [727, 444] on button "Next Question" at bounding box center [756, 447] width 534 height 37
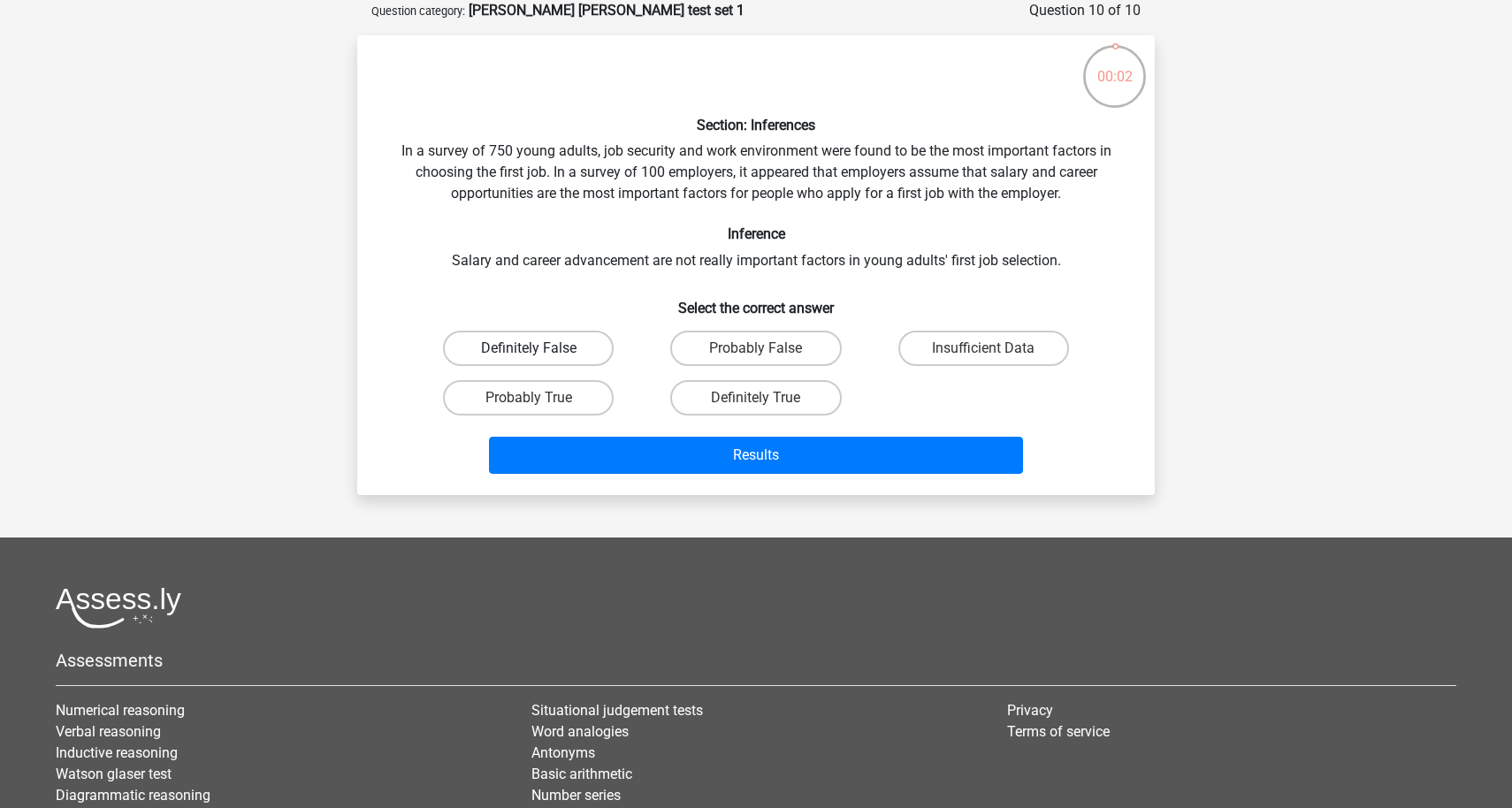
click at [565, 359] on label "Definitely False" at bounding box center [528, 348] width 171 height 35
click at [540, 359] on input "Definitely False" at bounding box center [534, 353] width 12 height 12
radio input "true"
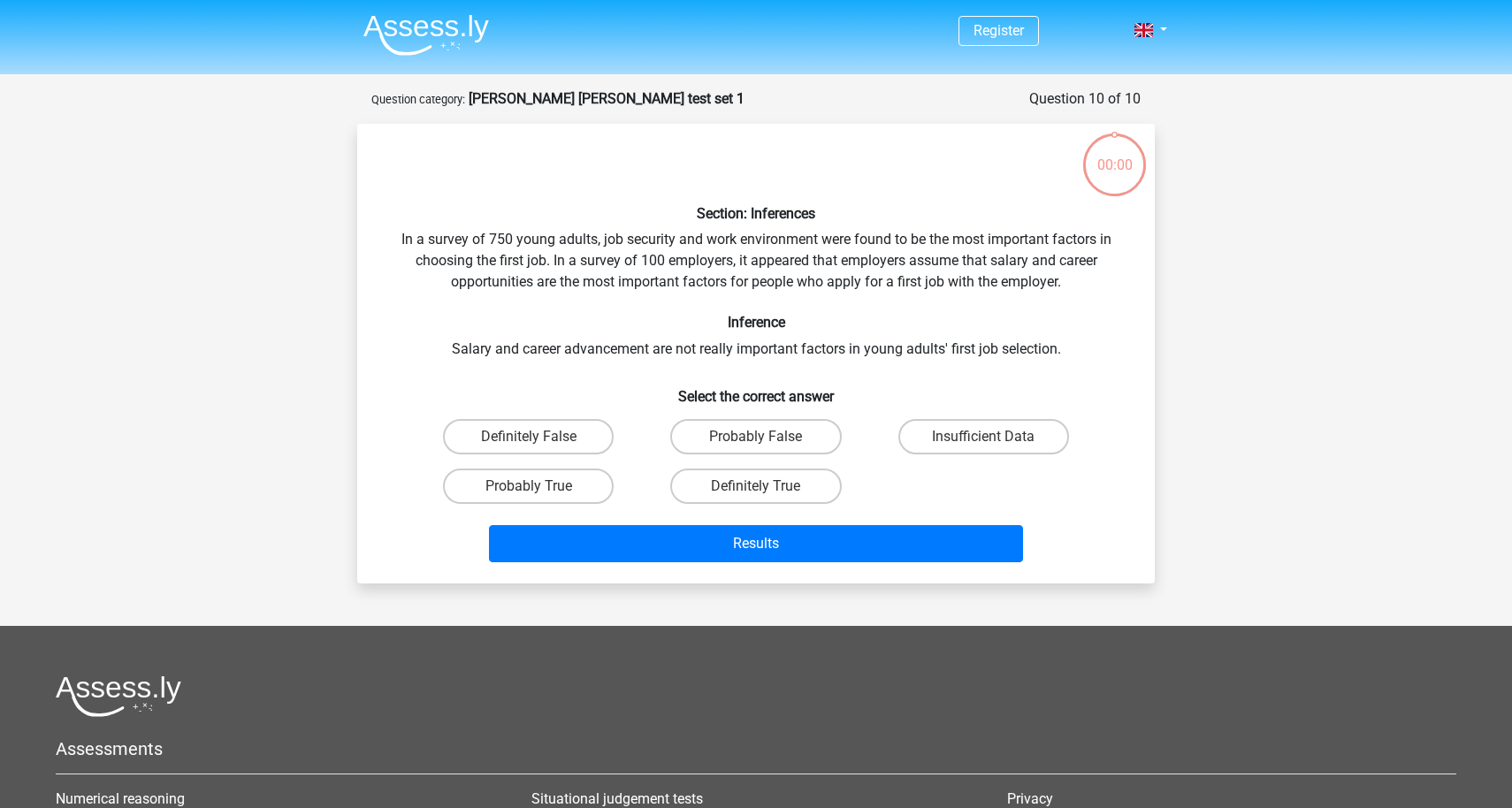
scroll to position [89, 0]
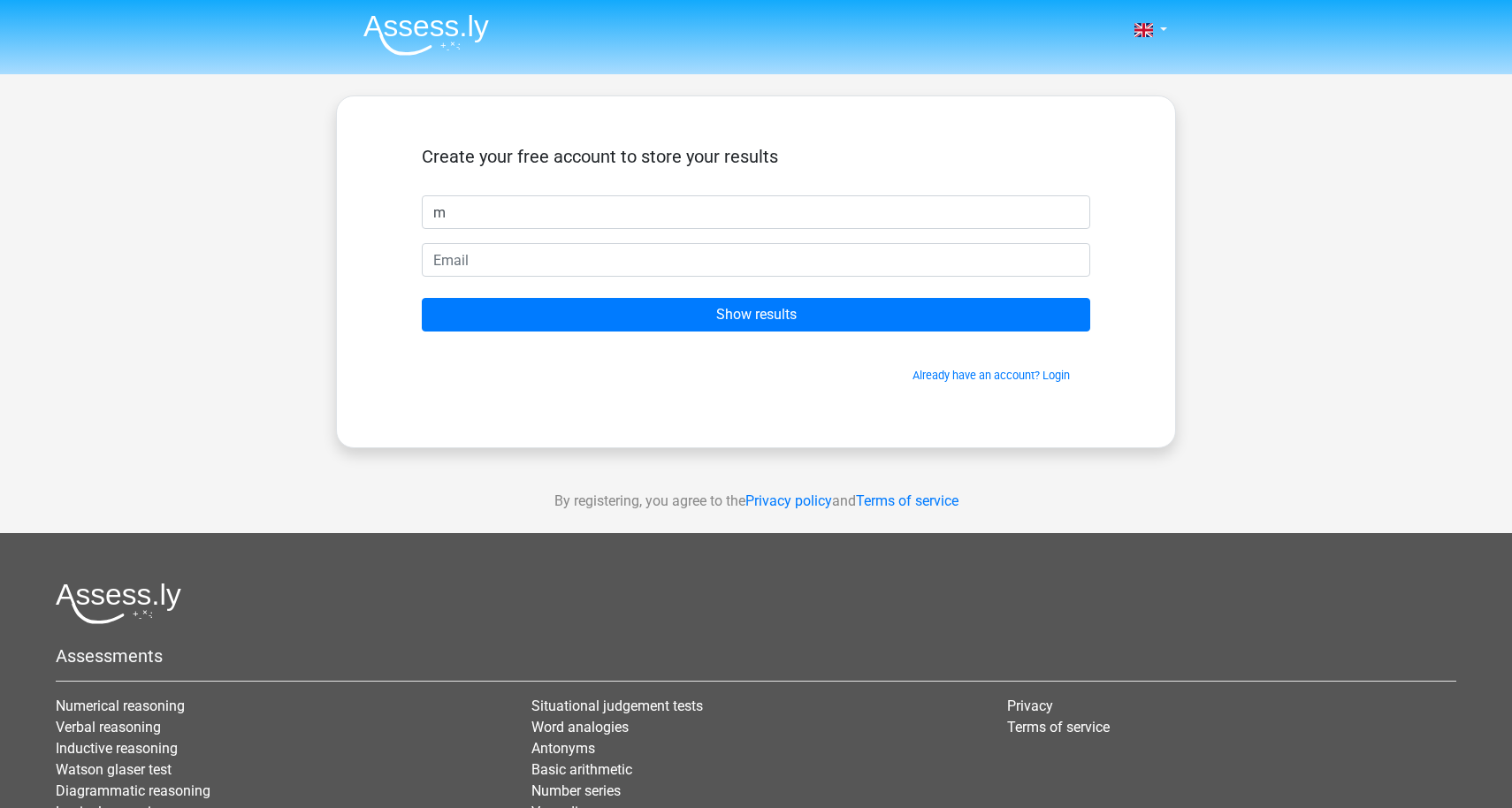
type input "[PERSON_NAME]"
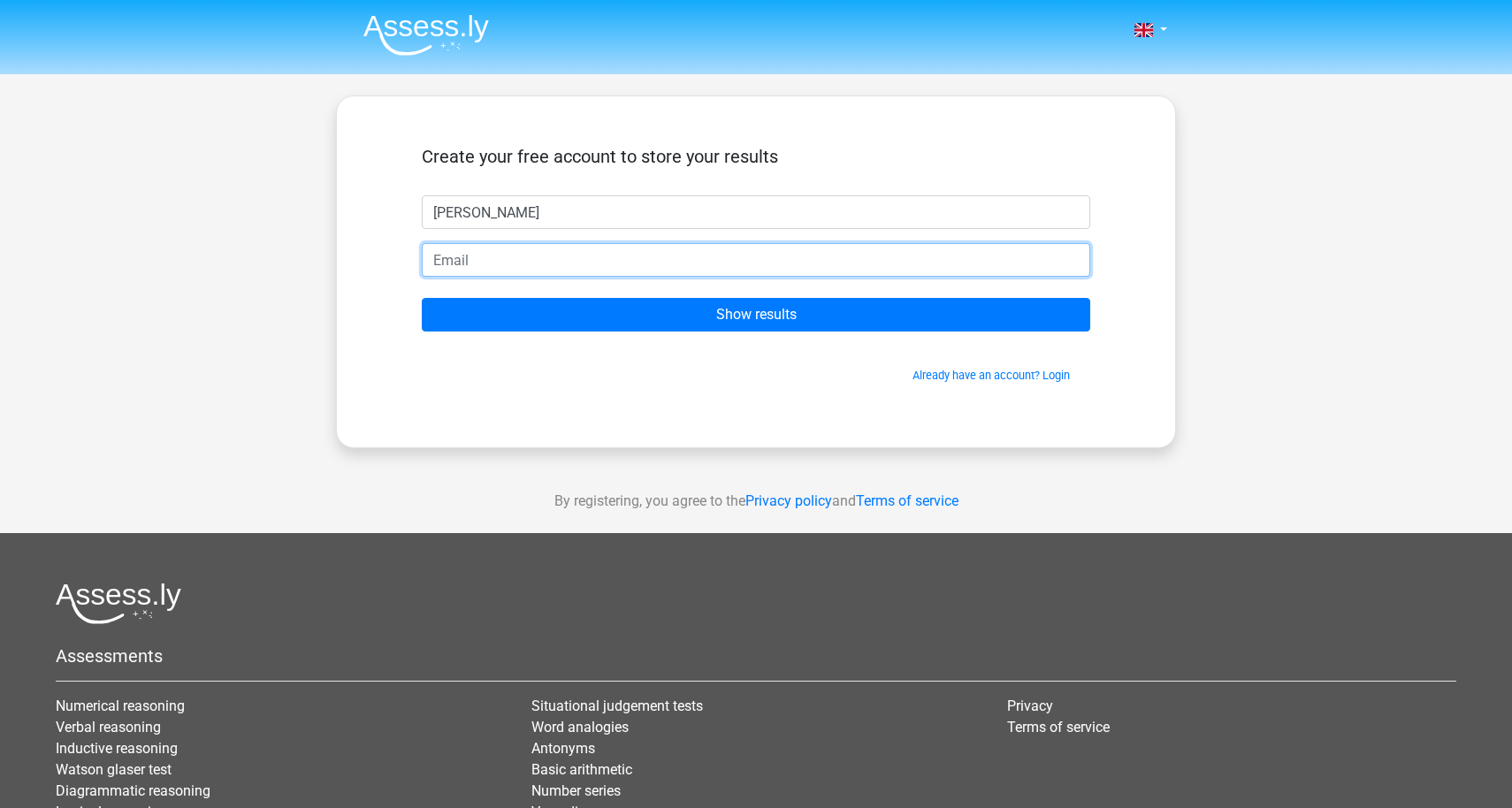
click at [531, 259] on input "email" at bounding box center [755, 259] width 668 height 33
type input "[EMAIL_ADDRESS][DOMAIN_NAME]"
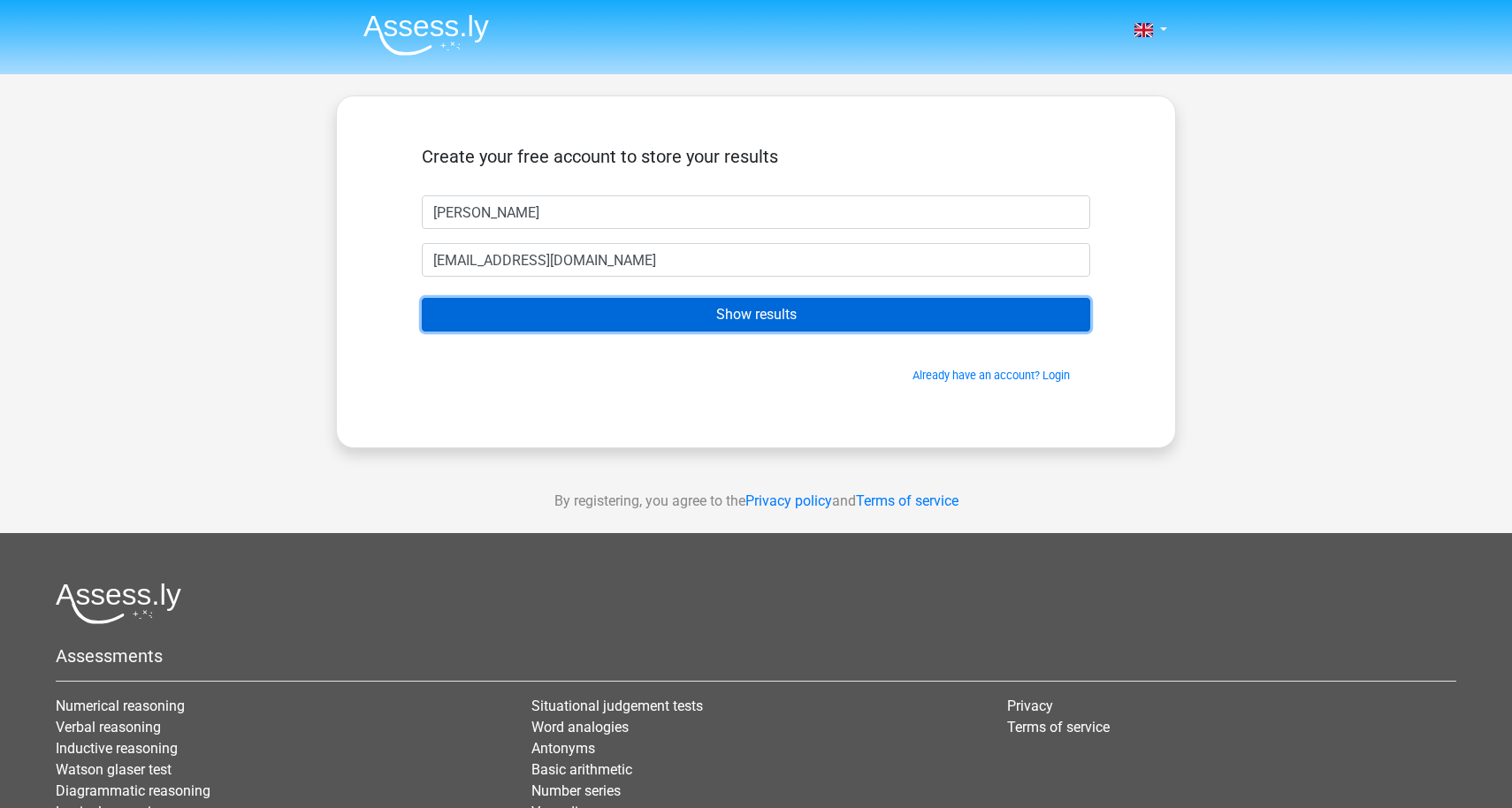
click at [597, 312] on input "Show results" at bounding box center [755, 314] width 668 height 33
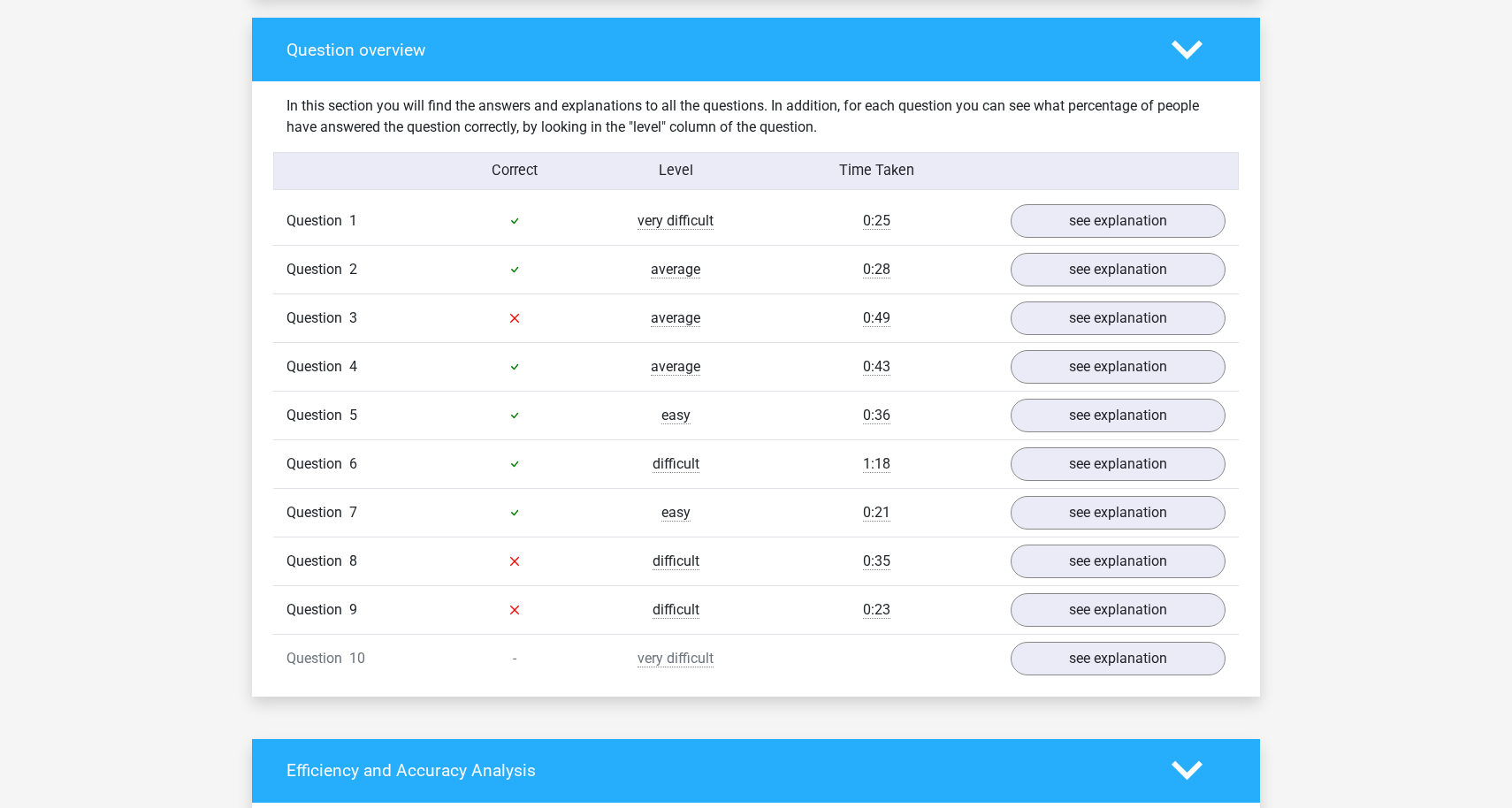
scroll to position [1298, 0]
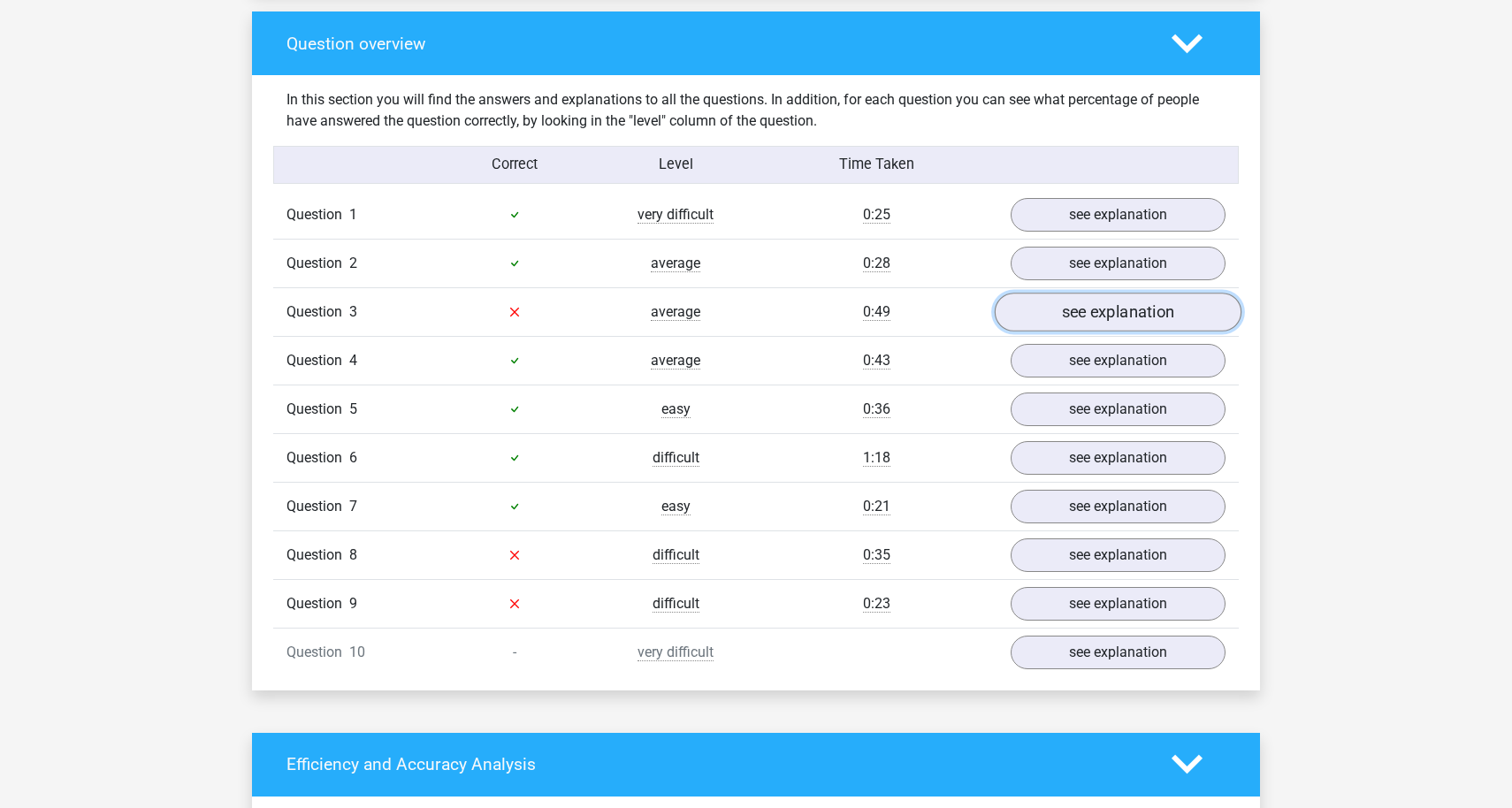
click at [1089, 299] on link "see explanation" at bounding box center [1118, 312] width 247 height 39
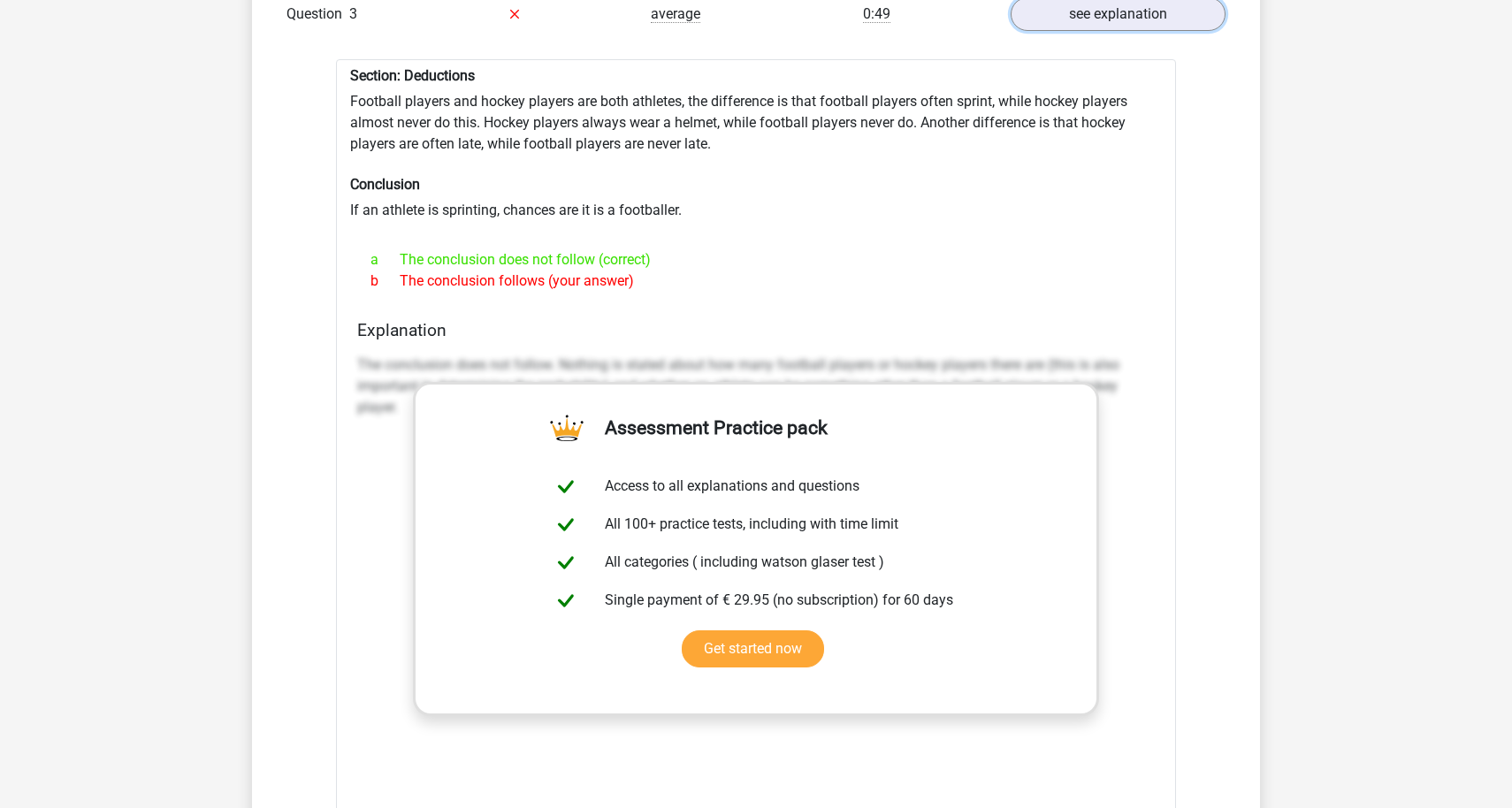
scroll to position [1630, 0]
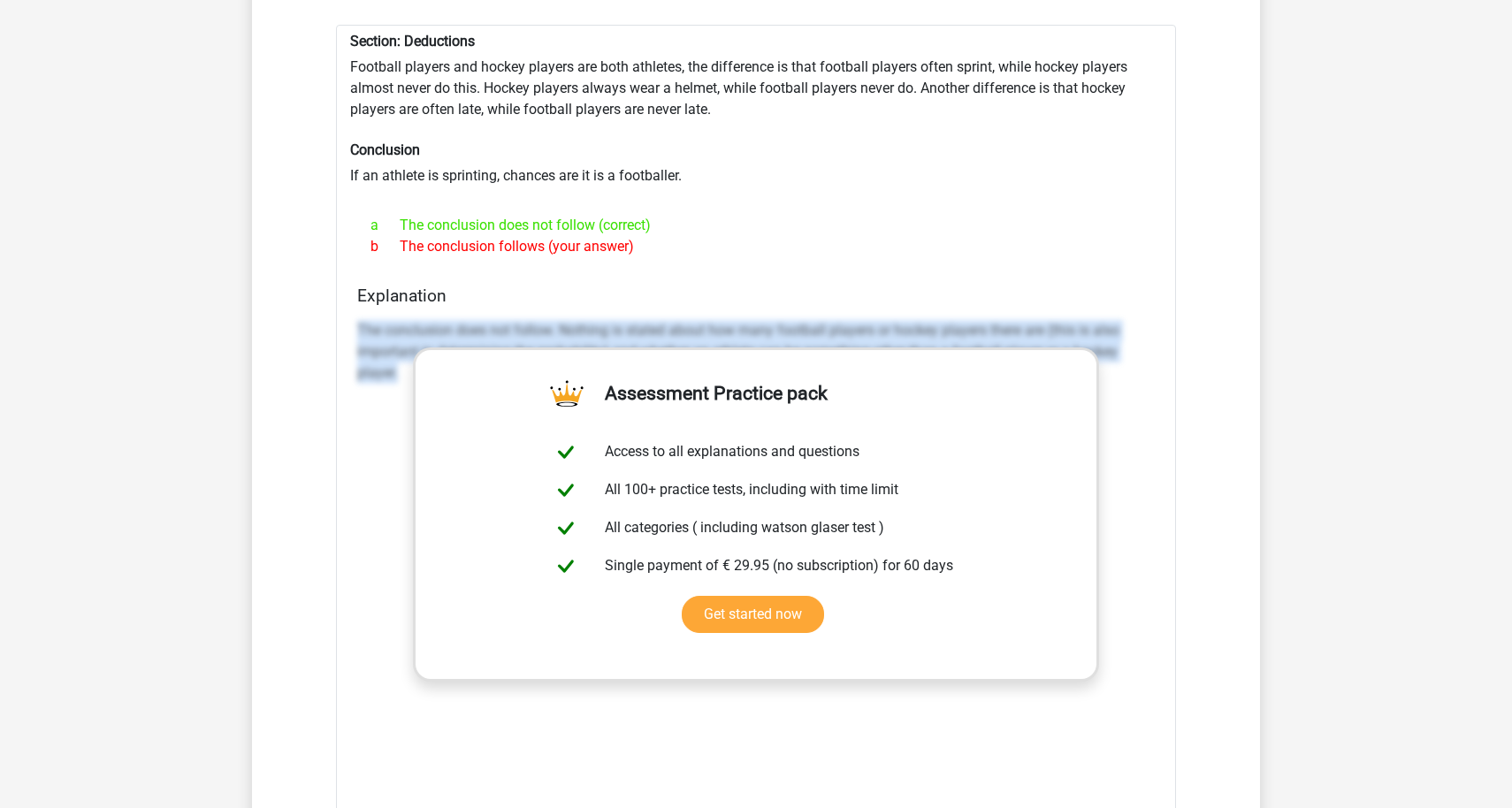
drag, startPoint x: 359, startPoint y: 337, endPoint x: 411, endPoint y: 381, distance: 68.1
click at [411, 381] on p "The conclusion does not follow. Nothing is stated about how many football playe…" at bounding box center [756, 352] width 798 height 63
copy p "The conclusion does not follow. Nothing is stated about how many football playe…"
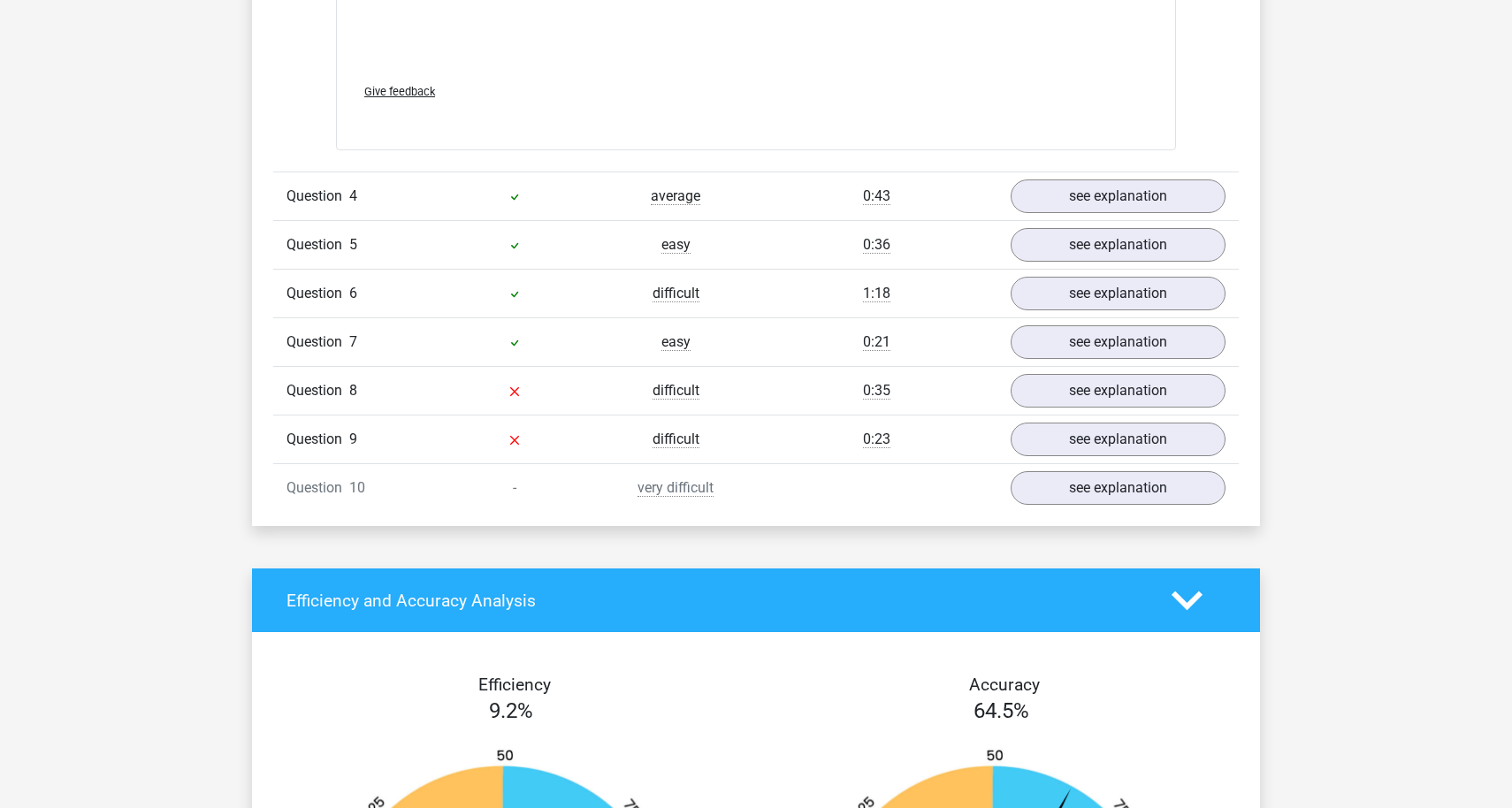
scroll to position [2415, 0]
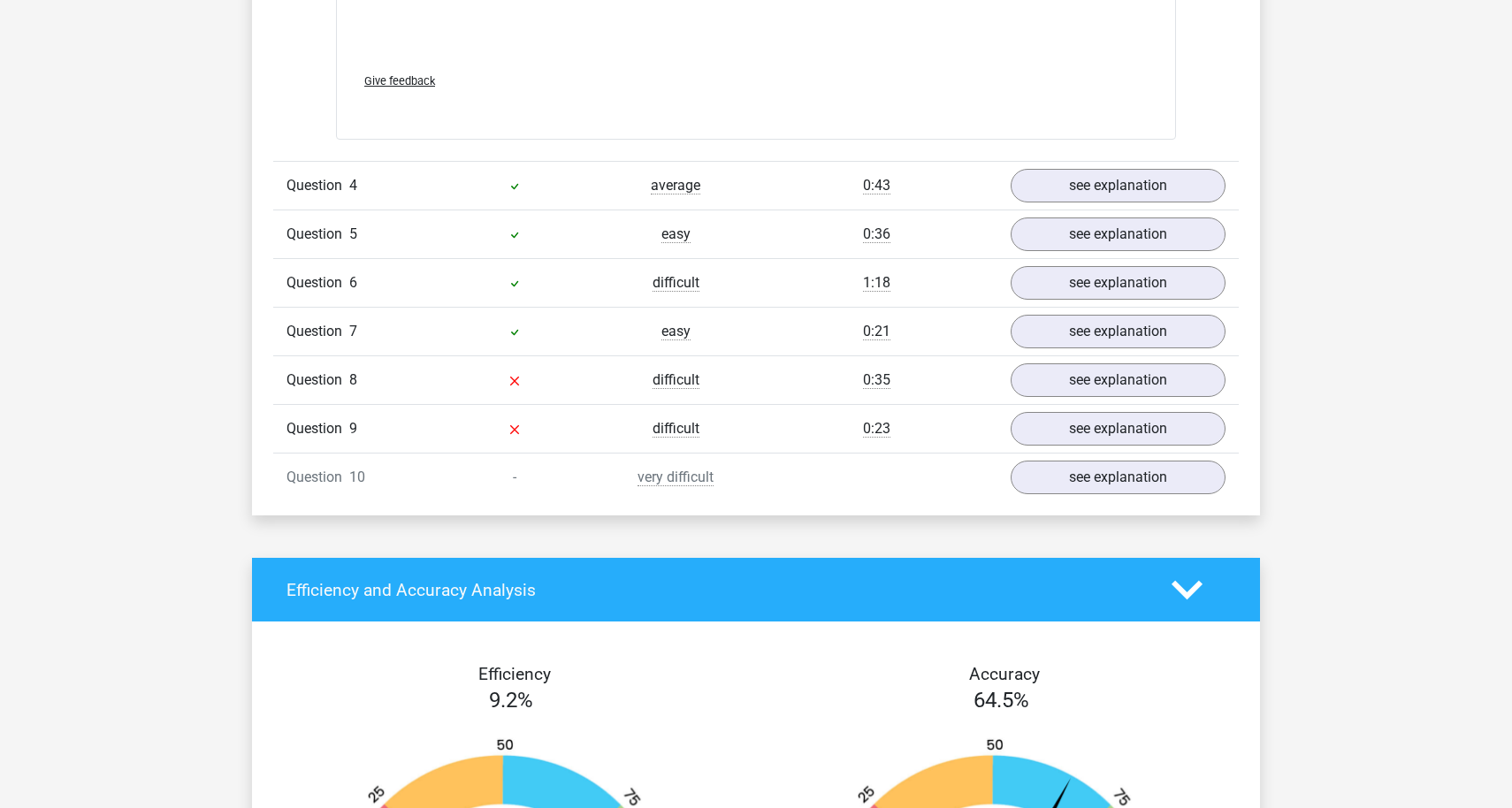
click at [1118, 359] on div "Question 8 difficult 0:35 see explanation" at bounding box center [756, 380] width 966 height 49
click at [1116, 381] on link "see explanation" at bounding box center [1118, 380] width 247 height 39
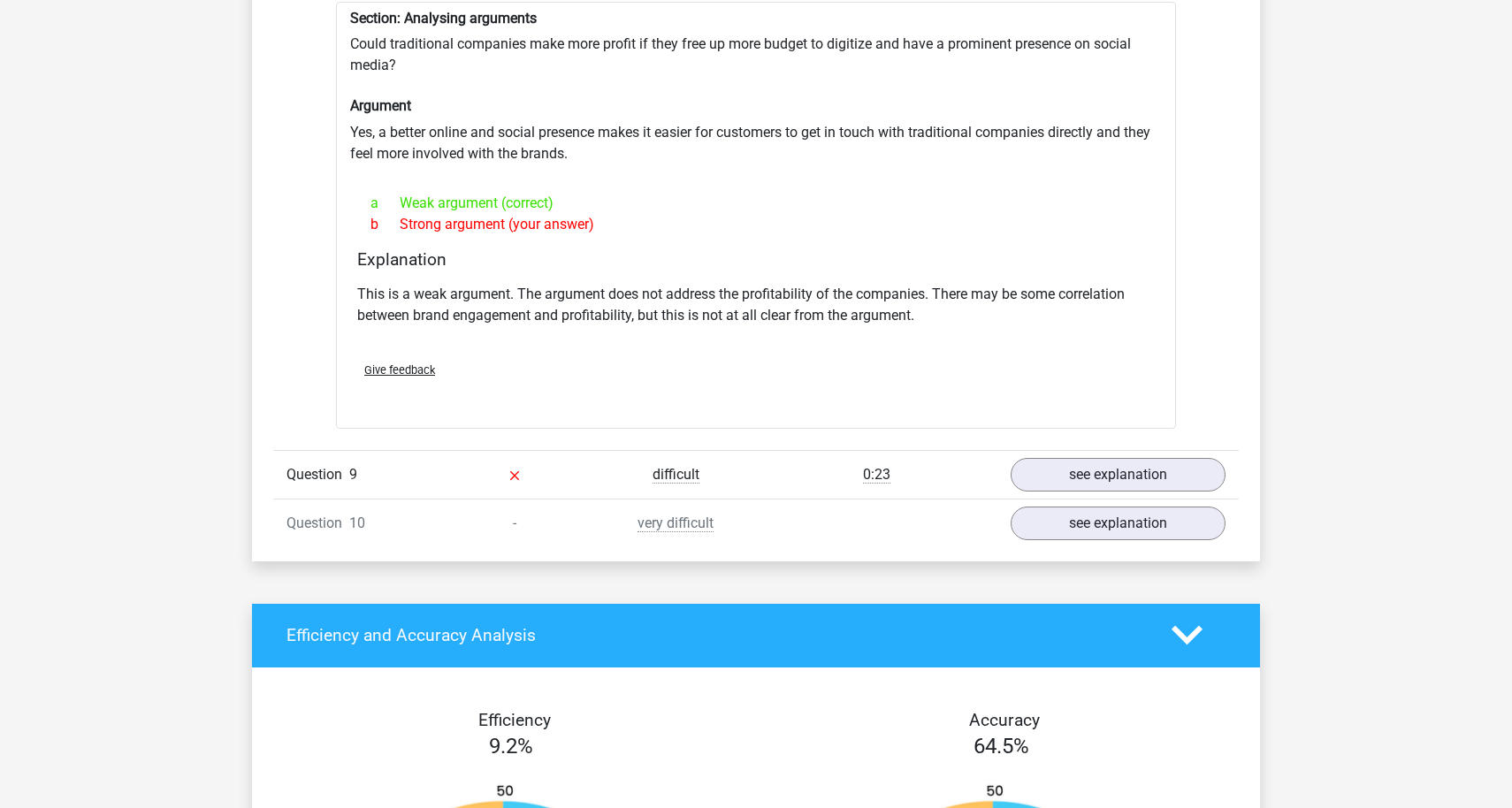
scroll to position [3131, 0]
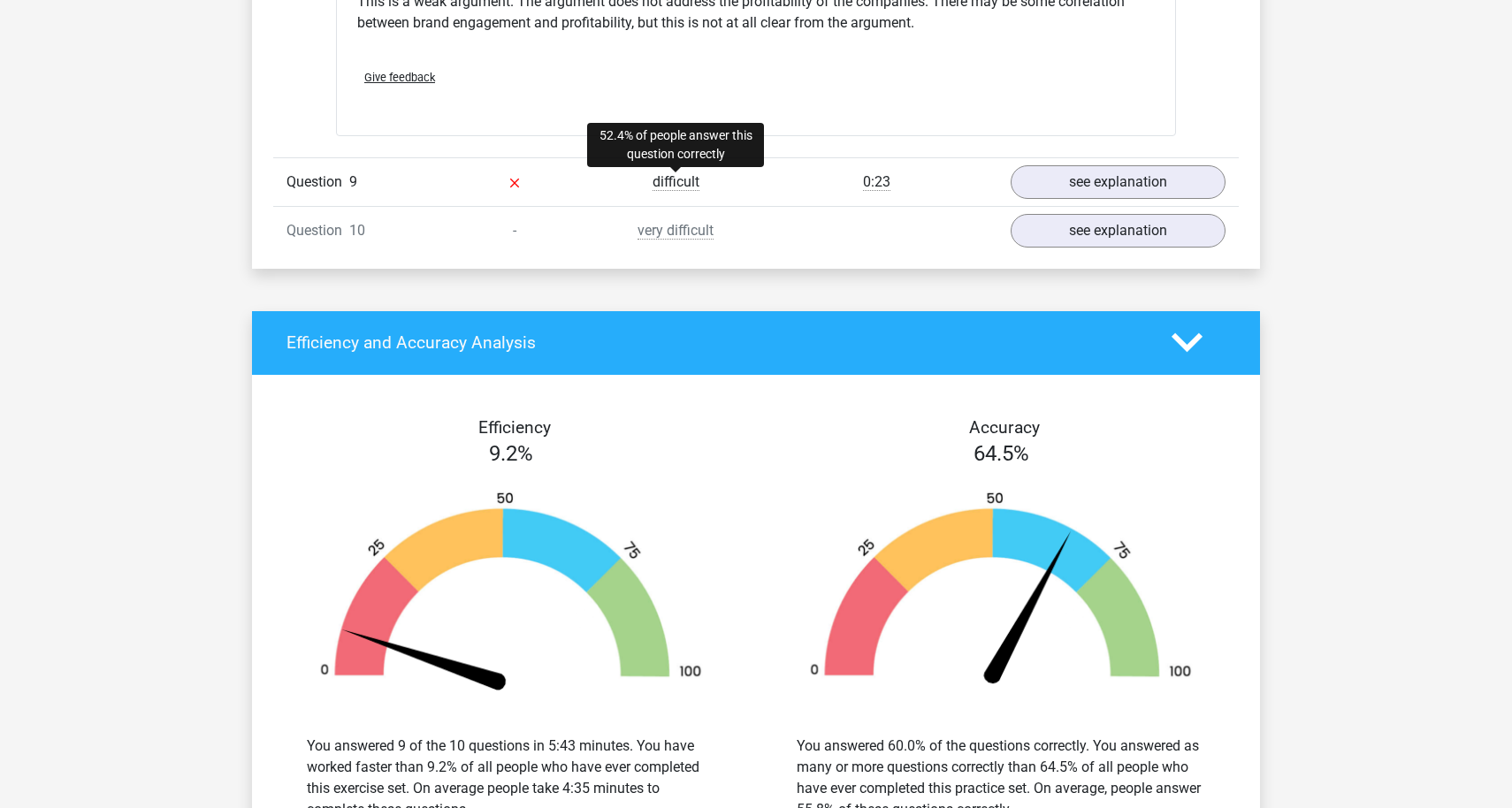
click at [678, 186] on span "difficult" at bounding box center [676, 183] width 47 height 18
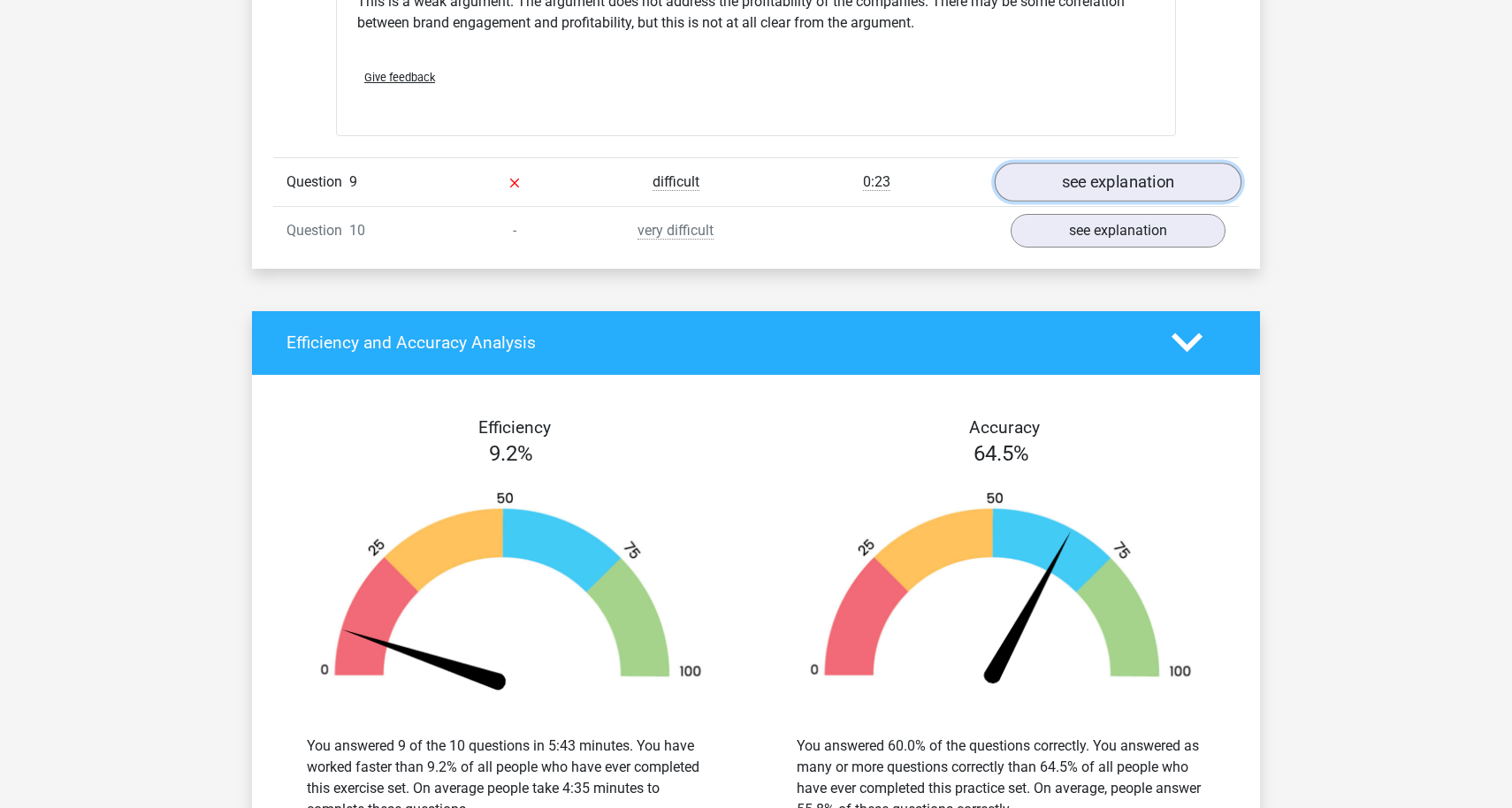
click at [1042, 178] on link "see explanation" at bounding box center [1118, 182] width 247 height 39
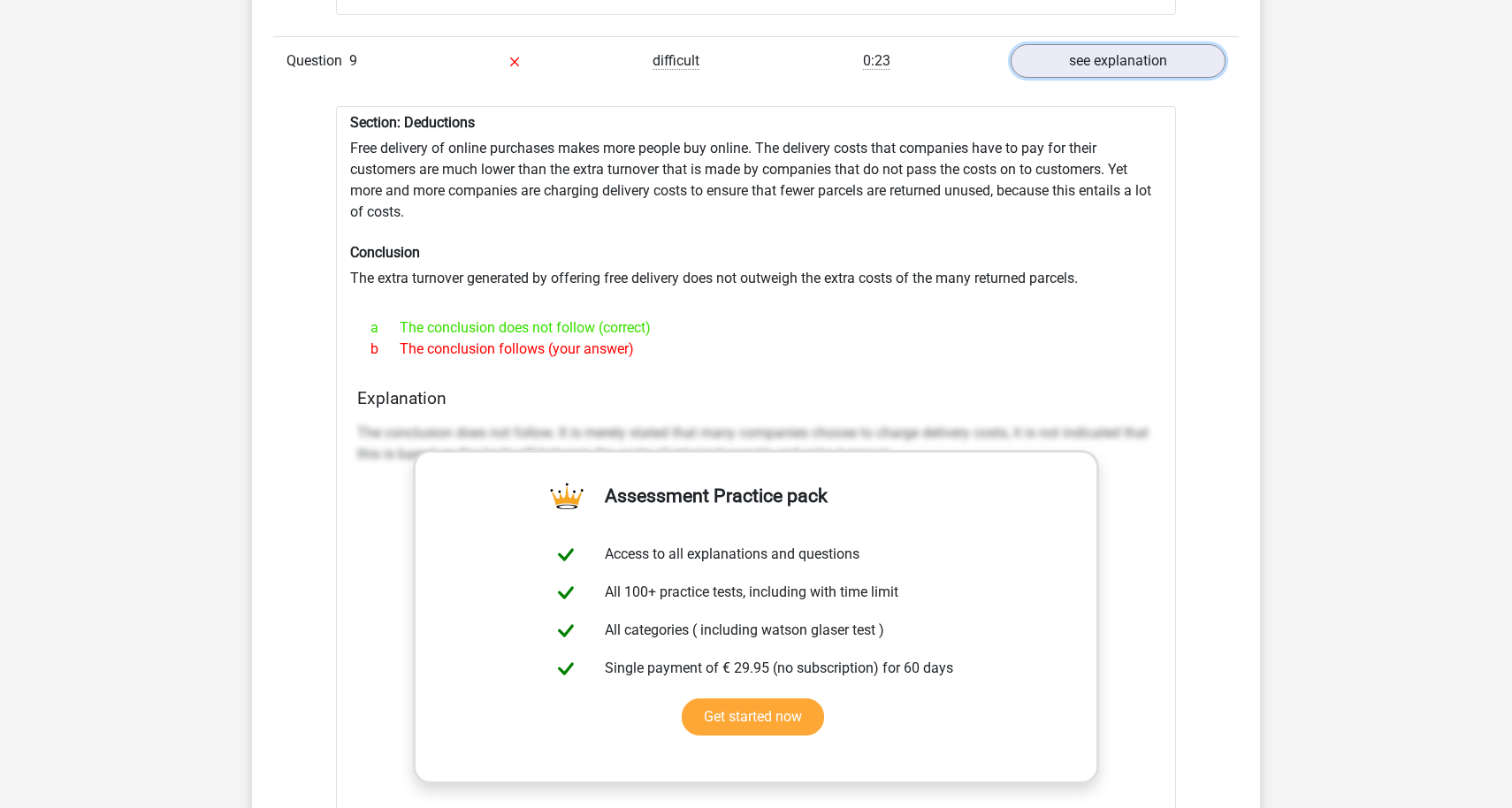
scroll to position [3294, 0]
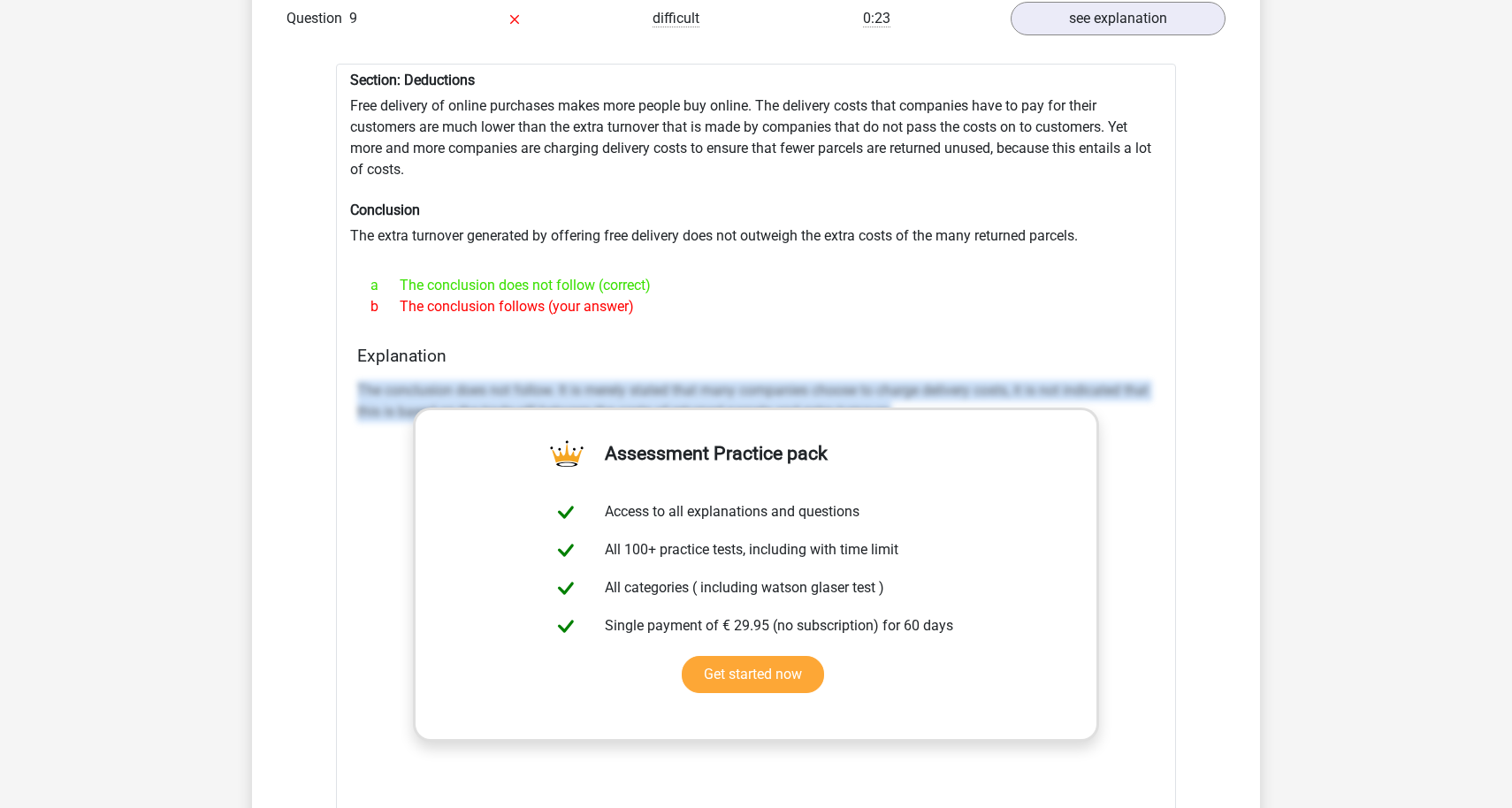
drag, startPoint x: 345, startPoint y: 385, endPoint x: 1120, endPoint y: 416, distance: 775.6
click at [1120, 416] on div "Section: Deductions Free delivery of online purchases makes more people buy onl…" at bounding box center [755, 524] width 840 height 922
copy p "The conclusion does not follow. It is merely stated that many companies choose …"
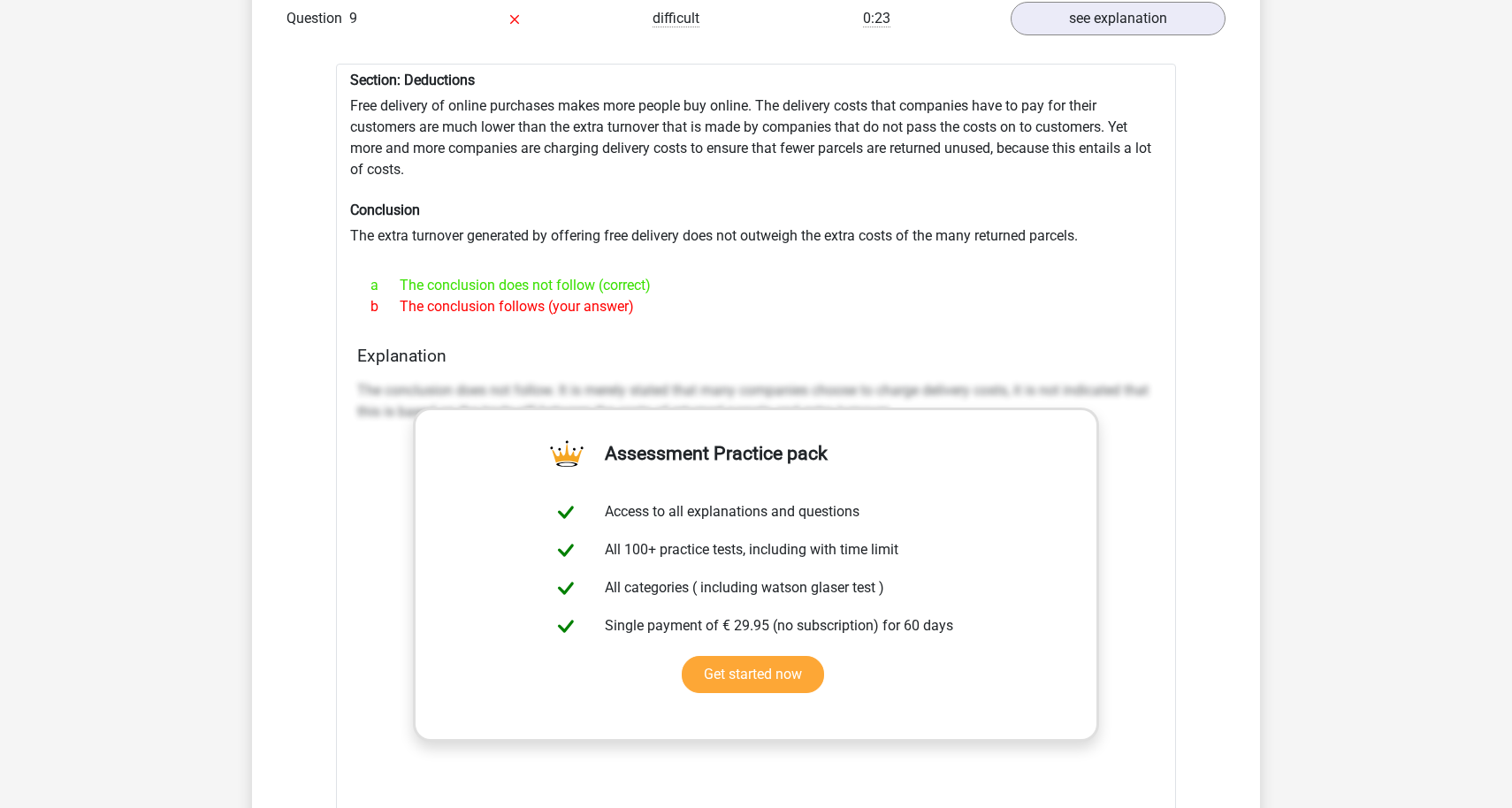
click at [899, 287] on div "a The conclusion does not follow (correct)" at bounding box center [756, 285] width 798 height 21
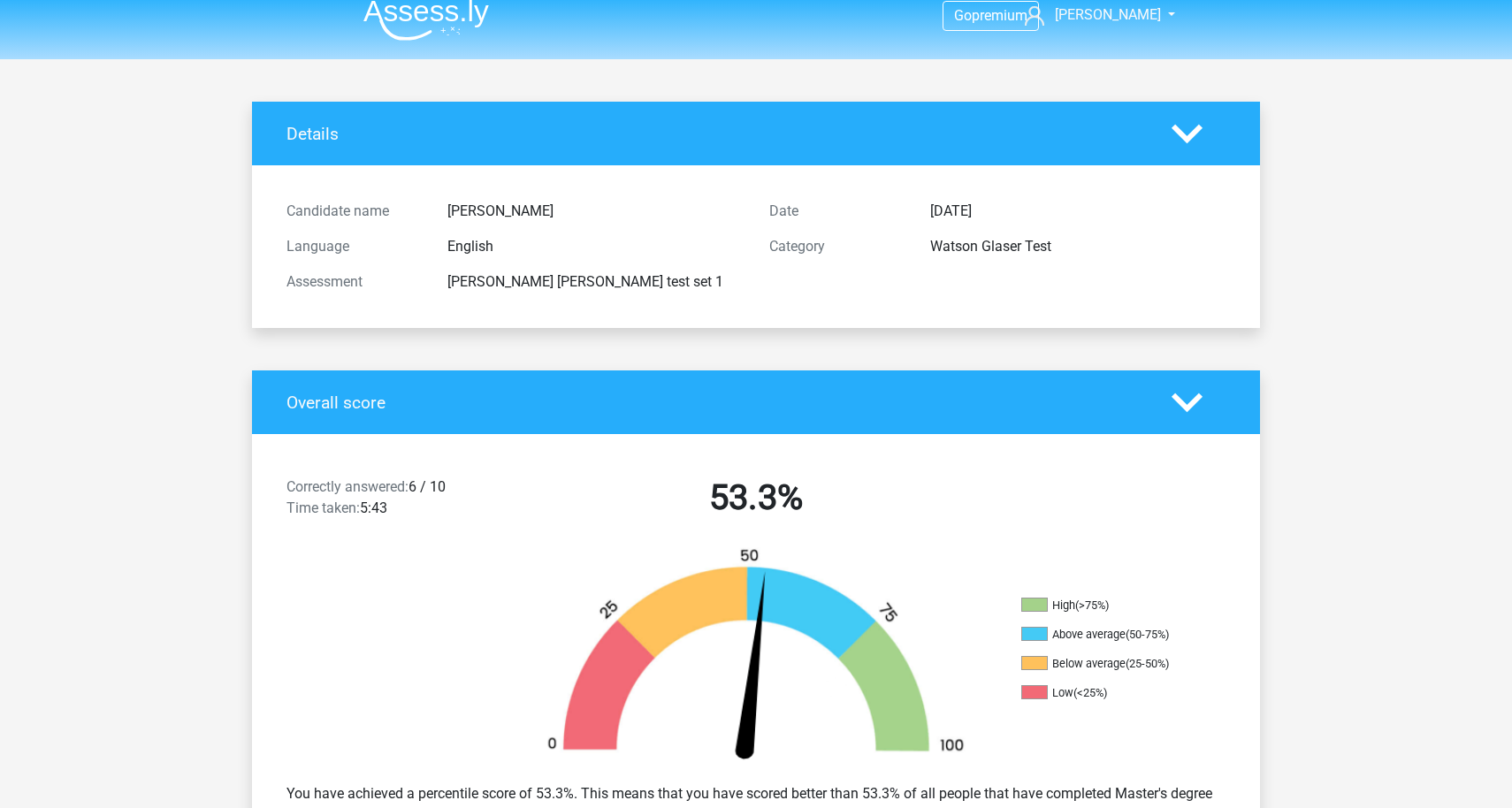
scroll to position [0, 0]
